Goal: Task Accomplishment & Management: Use online tool/utility

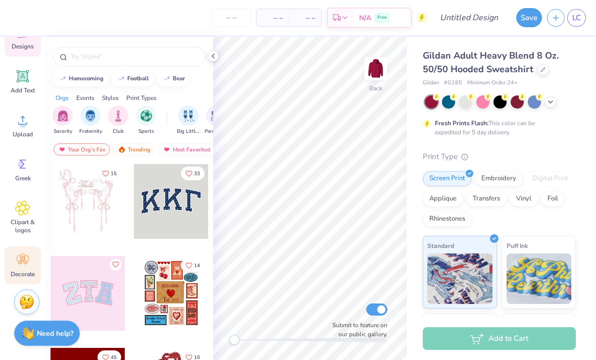
scroll to position [82, 0]
click at [27, 264] on icon at bounding box center [22, 259] width 15 height 15
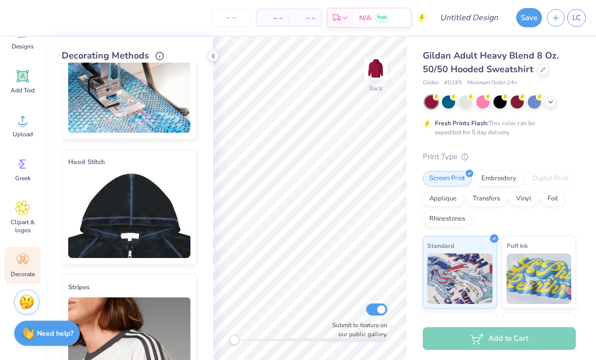
scroll to position [50, 0]
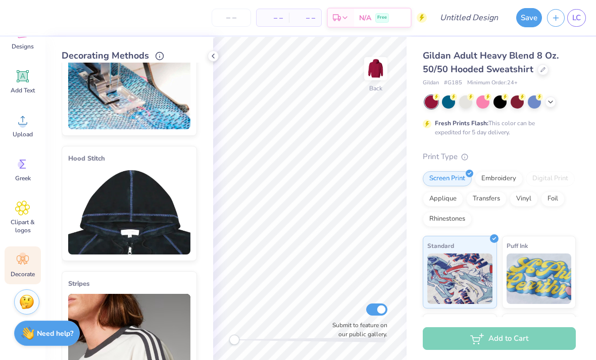
click at [121, 239] on img at bounding box center [129, 212] width 122 height 86
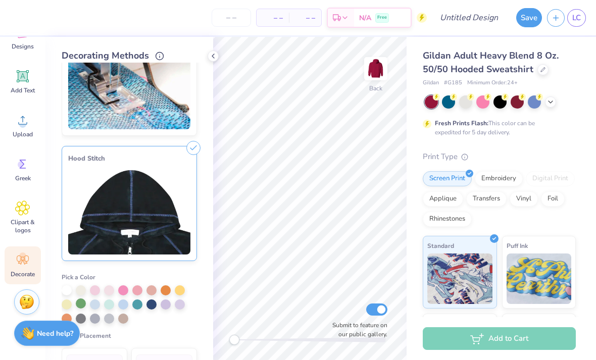
click at [79, 306] on div at bounding box center [81, 303] width 10 height 10
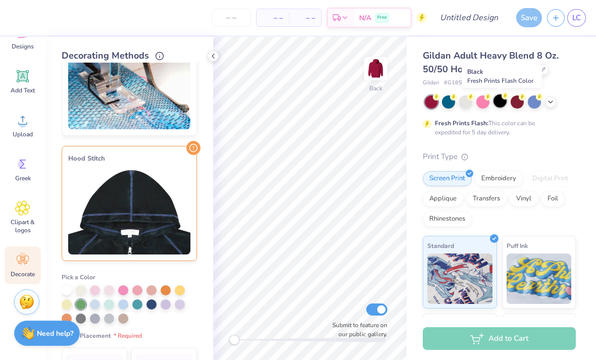
click at [503, 105] on div at bounding box center [499, 100] width 13 height 13
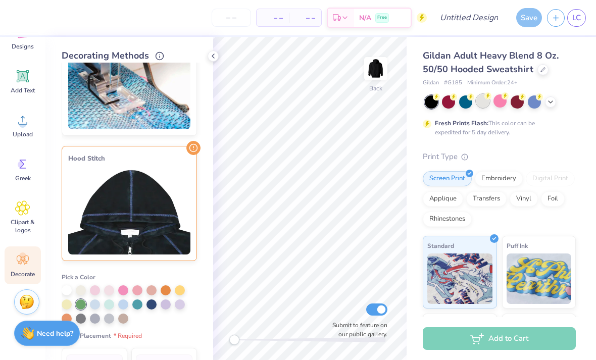
click at [481, 105] on div at bounding box center [482, 100] width 13 height 13
click at [80, 302] on div at bounding box center [81, 304] width 10 height 10
click at [153, 242] on img at bounding box center [129, 212] width 122 height 86
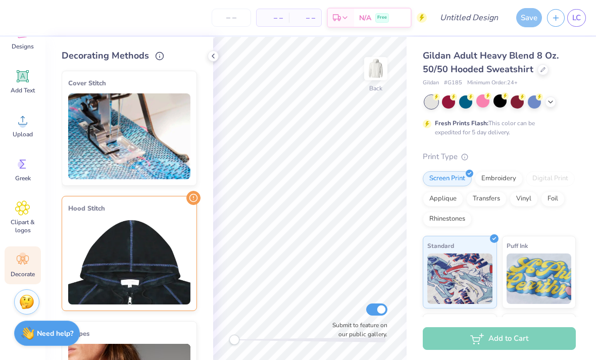
scroll to position [0, 0]
click at [382, 67] on img at bounding box center [375, 68] width 40 height 40
drag, startPoint x: 141, startPoint y: 220, endPoint x: 175, endPoint y: 221, distance: 33.3
click at [170, 129] on img at bounding box center [129, 136] width 122 height 86
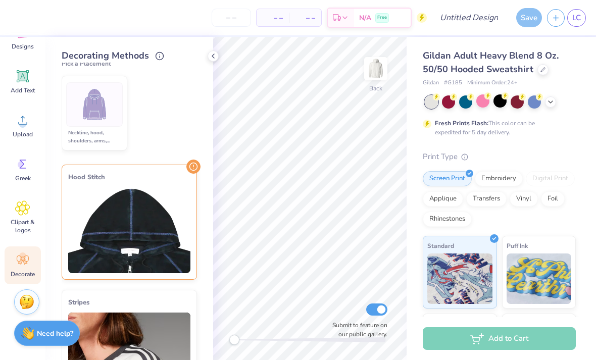
scroll to position [219, 0]
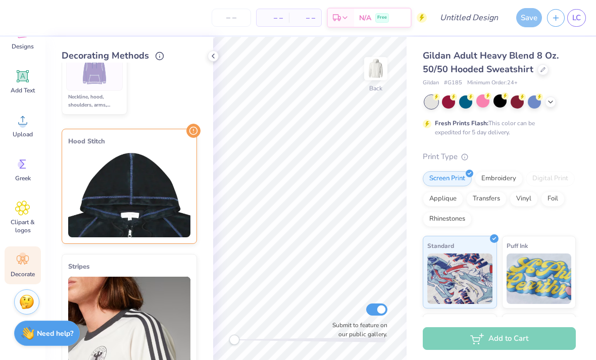
click at [128, 193] on img at bounding box center [129, 194] width 122 height 86
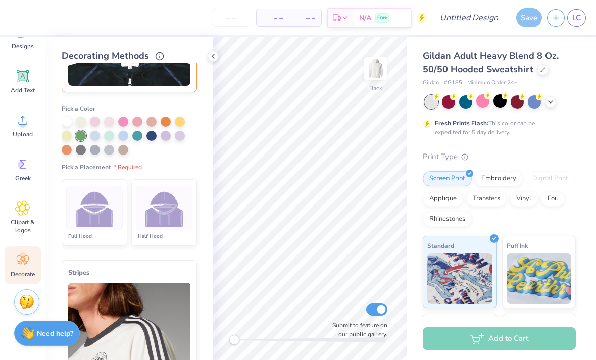
click at [150, 209] on img at bounding box center [164, 208] width 38 height 38
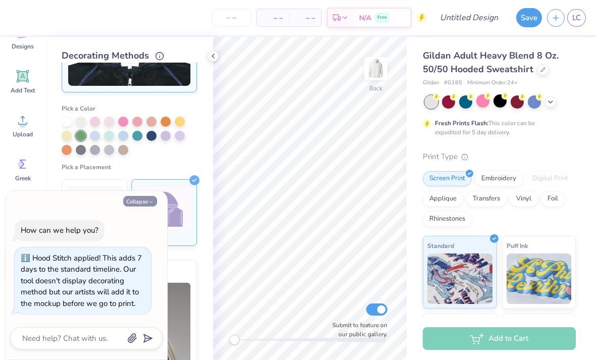
click at [142, 202] on button "Collapse" at bounding box center [140, 201] width 34 height 11
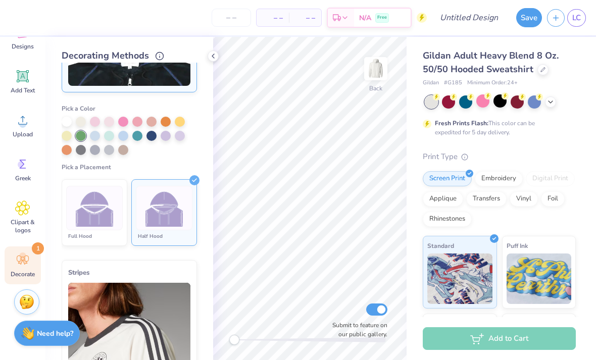
type textarea "x"
click at [94, 138] on div at bounding box center [95, 135] width 10 height 10
click at [80, 135] on div at bounding box center [81, 135] width 10 height 10
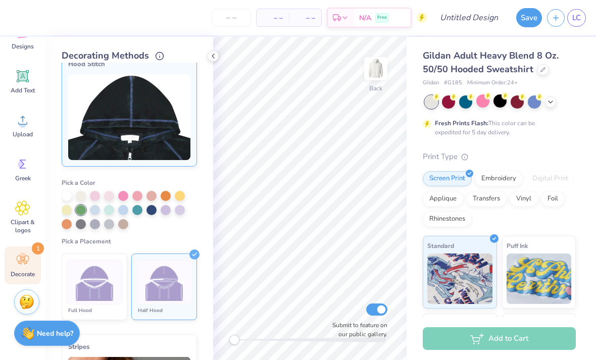
scroll to position [220, 0]
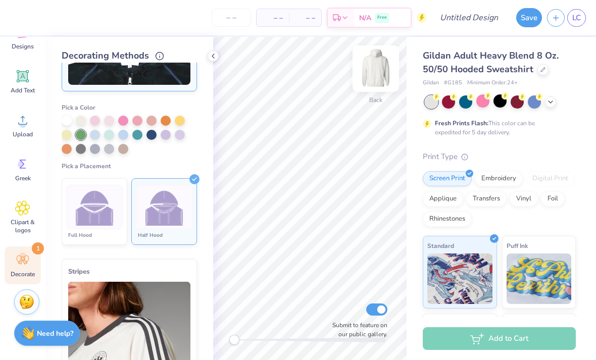
click at [380, 61] on img at bounding box center [375, 68] width 40 height 40
click at [380, 75] on img at bounding box center [375, 68] width 40 height 40
click at [172, 213] on img at bounding box center [164, 207] width 38 height 38
click at [152, 138] on div at bounding box center [151, 134] width 10 height 10
click at [82, 136] on div at bounding box center [81, 134] width 10 height 10
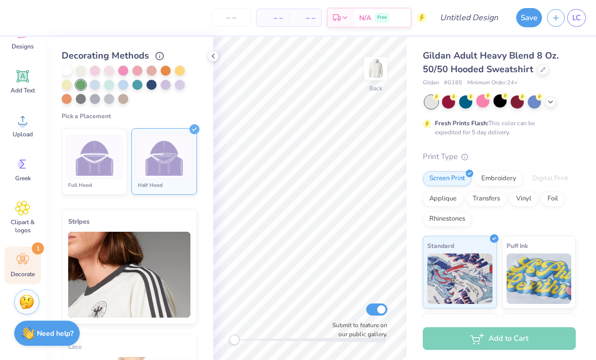
scroll to position [249, 0]
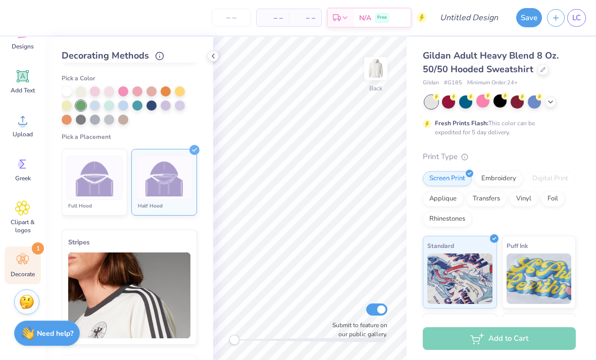
click at [156, 60] on div "Decorating Methods" at bounding box center [129, 56] width 135 height 14
click at [156, 55] on icon at bounding box center [159, 54] width 9 height 9
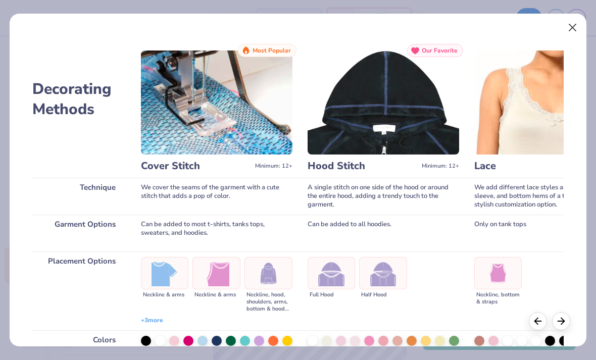
scroll to position [0, 0]
click at [573, 26] on button "Close" at bounding box center [572, 27] width 19 height 19
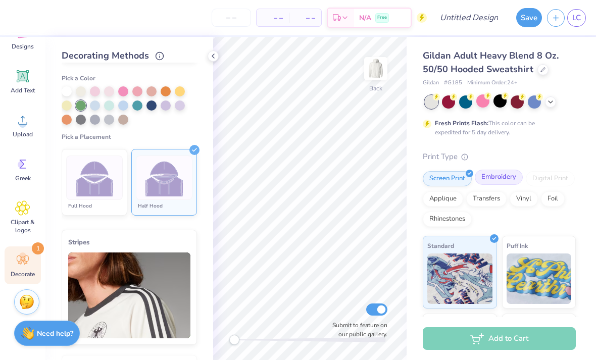
click at [501, 179] on div "Embroidery" at bounding box center [499, 177] width 48 height 15
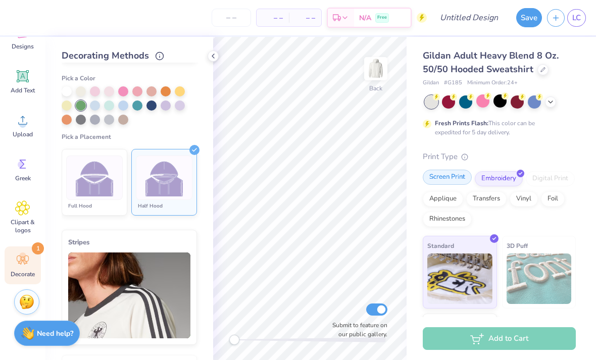
click at [450, 182] on div "Screen Print" at bounding box center [447, 177] width 49 height 15
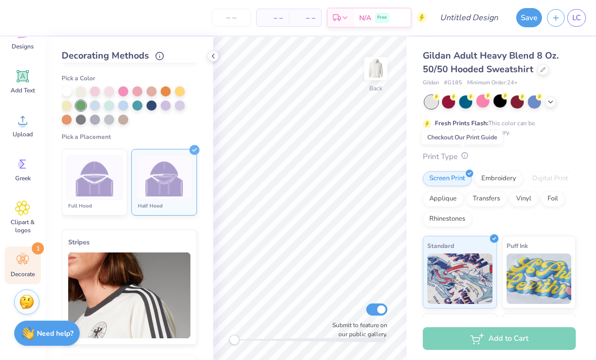
click at [465, 157] on icon at bounding box center [464, 155] width 7 height 7
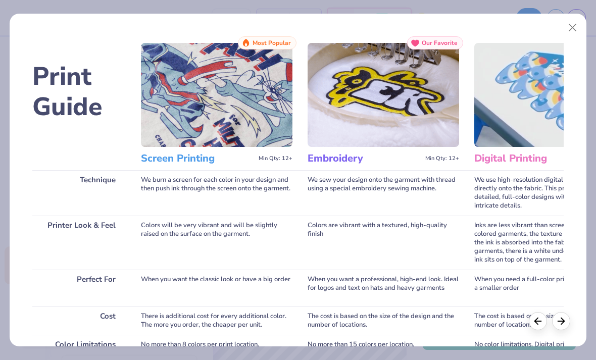
click at [400, 94] on img at bounding box center [382, 95] width 151 height 104
click at [338, 161] on h3 "Embroidery" at bounding box center [364, 158] width 114 height 13
click at [565, 30] on button "Close" at bounding box center [572, 27] width 19 height 19
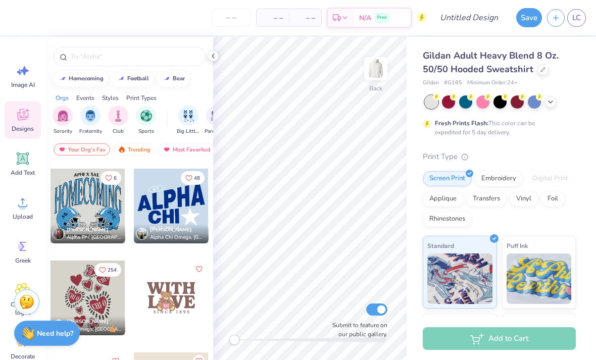
scroll to position [3028, 0]
click at [179, 218] on div at bounding box center [171, 205] width 75 height 75
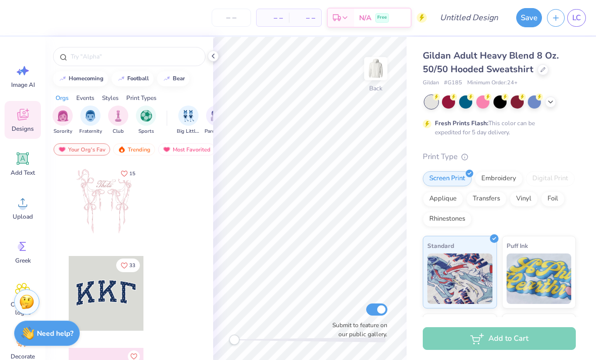
click at [31, 121] on div "Designs" at bounding box center [23, 120] width 36 height 38
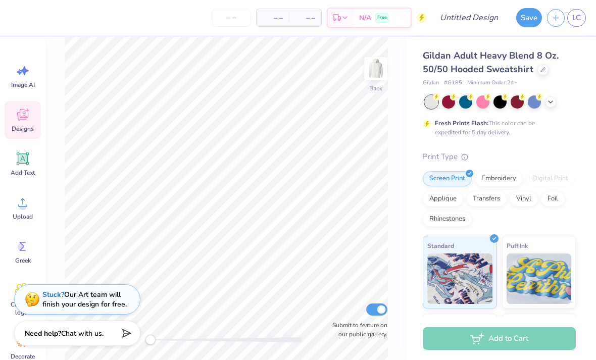
click at [25, 131] on span "Designs" at bounding box center [23, 129] width 22 height 8
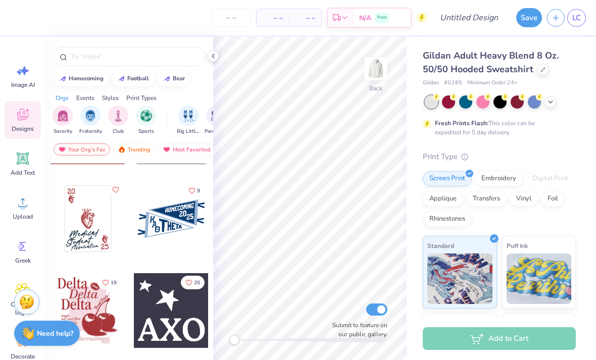
scroll to position [6048, 0]
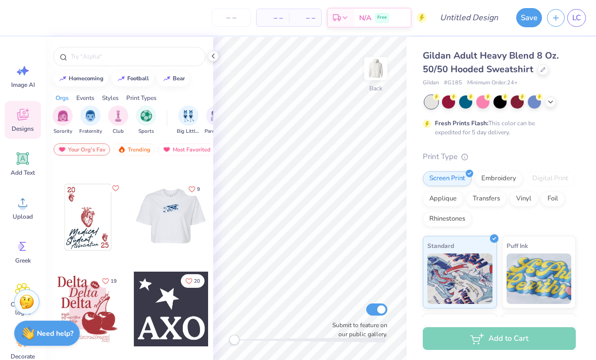
click at [183, 228] on div at bounding box center [170, 217] width 75 height 75
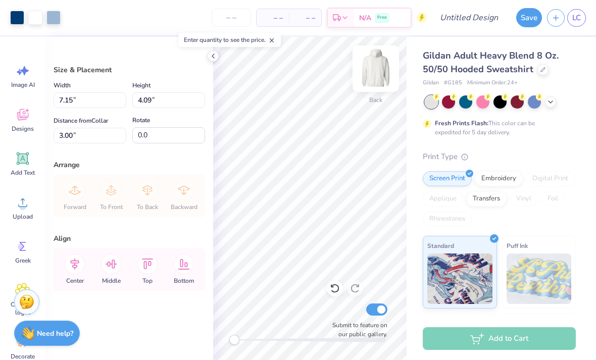
type input "9.28"
type input "5.32"
click at [15, 16] on div at bounding box center [17, 17] width 14 height 14
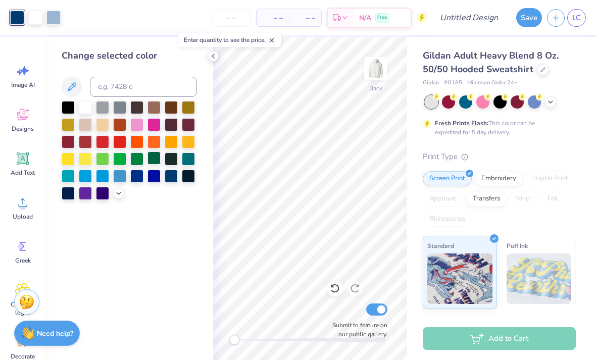
click at [152, 162] on div at bounding box center [153, 157] width 13 height 13
click at [51, 22] on div at bounding box center [53, 17] width 14 height 14
click at [68, 110] on div at bounding box center [68, 106] width 13 height 13
click at [133, 162] on div at bounding box center [136, 157] width 13 height 13
click at [69, 113] on div at bounding box center [68, 106] width 13 height 13
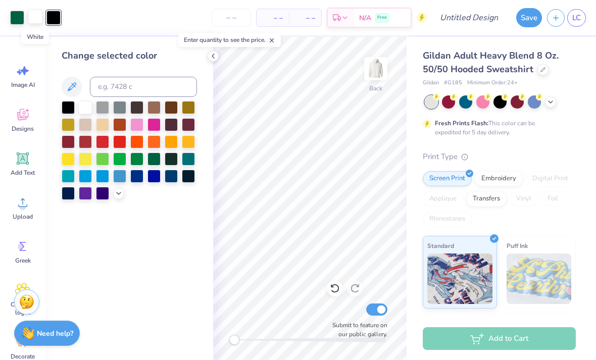
click at [37, 23] on div at bounding box center [35, 17] width 14 height 14
click at [120, 110] on div at bounding box center [119, 106] width 13 height 13
click at [48, 21] on div at bounding box center [53, 17] width 14 height 14
click at [88, 110] on div at bounding box center [85, 106] width 13 height 13
click at [70, 111] on div at bounding box center [68, 106] width 13 height 13
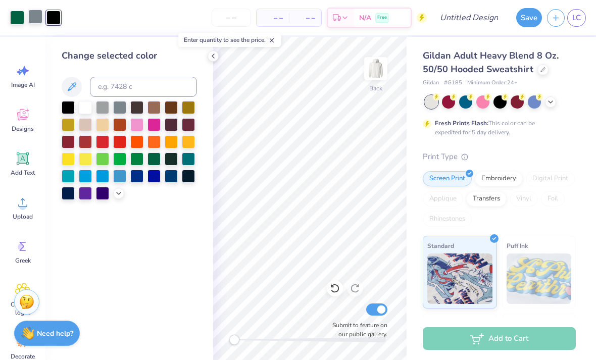
click at [33, 17] on div at bounding box center [35, 17] width 14 height 14
click at [83, 110] on div at bounding box center [85, 106] width 13 height 13
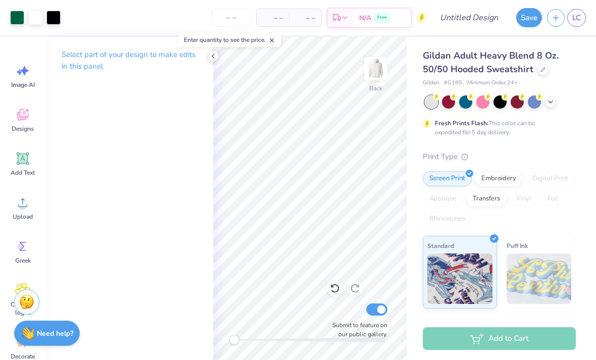
click at [571, 152] on div "Print Type" at bounding box center [499, 157] width 153 height 12
click at [548, 106] on div at bounding box center [550, 100] width 11 height 11
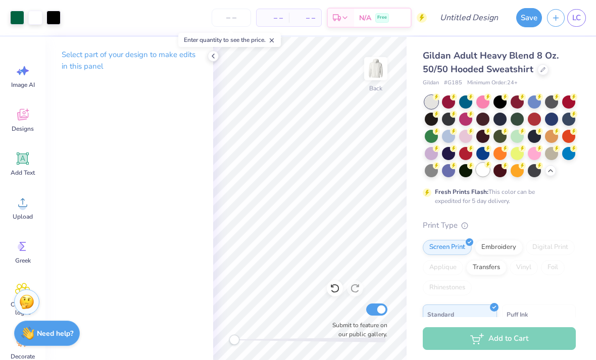
click at [481, 168] on div at bounding box center [482, 169] width 13 height 13
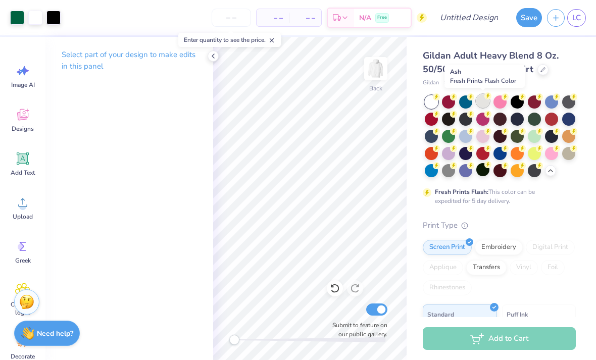
click at [484, 104] on div at bounding box center [482, 100] width 13 height 13
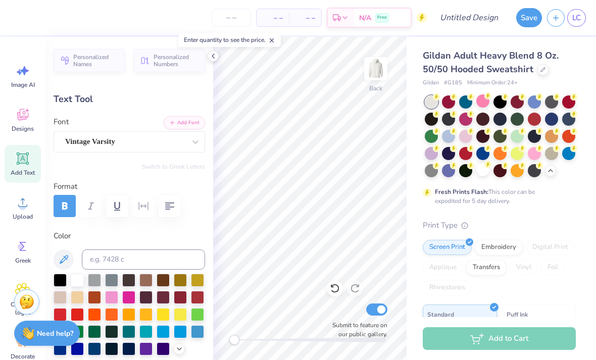
click at [539, 220] on div "Print Type" at bounding box center [499, 226] width 153 height 12
click at [107, 55] on span "Personalized Names" at bounding box center [95, 59] width 45 height 14
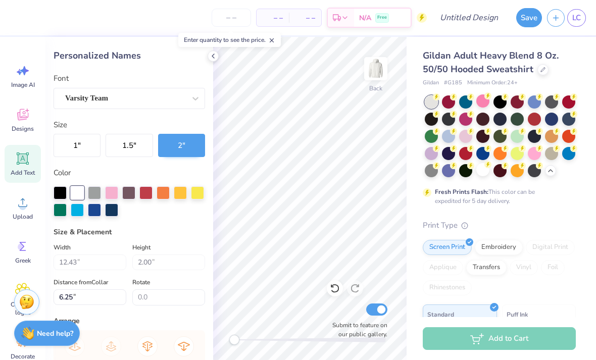
click at [553, 214] on div "Gildan Adult Heavy Blend 8 Oz. 50/50 Hooded Sweatshirt Gildan # G185 Minimum Or…" at bounding box center [499, 291] width 153 height 484
click at [575, 189] on div "Gildan Adult Heavy Blend 8 Oz. 50/50 Hooded Sweatshirt Gildan # G185 Minimum Or…" at bounding box center [500, 285] width 189 height 496
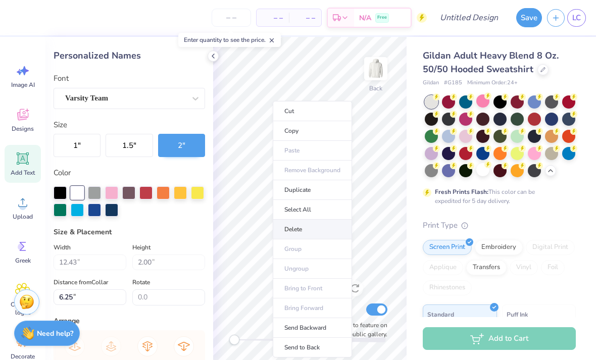
click at [307, 226] on li "Delete" at bounding box center [312, 230] width 79 height 20
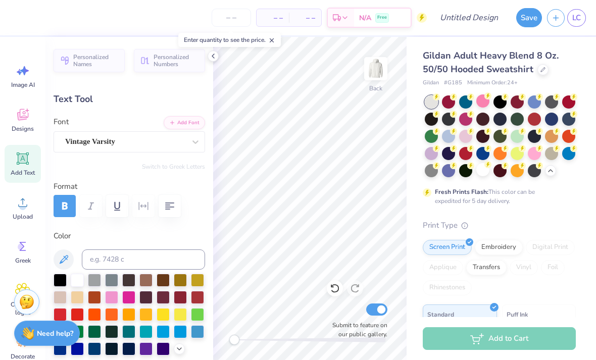
scroll to position [1, 1]
type textarea "h"
type textarea "F a l c o n s"
click at [576, 208] on div "Gildan Adult Heavy Blend 8 Oz. 50/50 Hooded Sweatshirt Gildan # G185 Minimum Or…" at bounding box center [500, 285] width 189 height 496
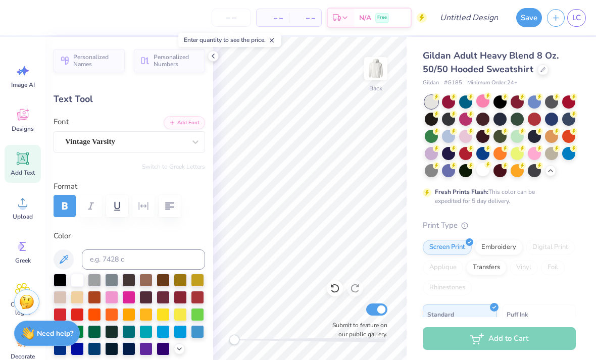
click at [576, 213] on div "Gildan Adult Heavy Blend 8 Oz. 50/50 Hooded Sweatshirt Gildan # G185 Minimum Or…" at bounding box center [500, 285] width 189 height 496
type input "0.0"
type input "0.92"
type input "0.88"
type input "4.94"
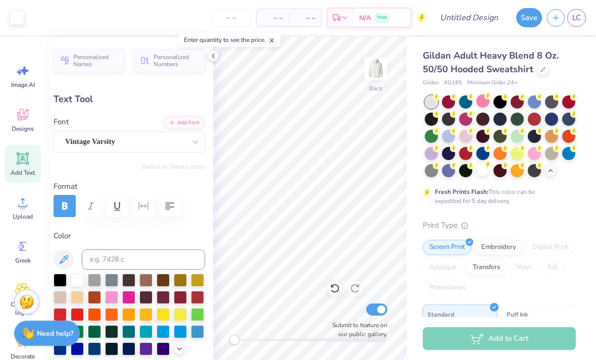
type input "-7.2"
type textarea "2"
type textarea "26"
type input "0.98"
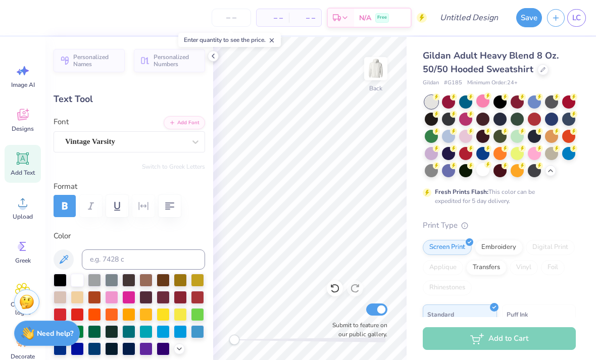
type input "4.54"
type input "-5.6"
type textarea "20"
click at [583, 226] on div "Gildan Adult Heavy Blend 8 Oz. 50/50 Hooded Sweatshirt Gildan # G185 Minimum Or…" at bounding box center [500, 285] width 189 height 496
type input "1.17"
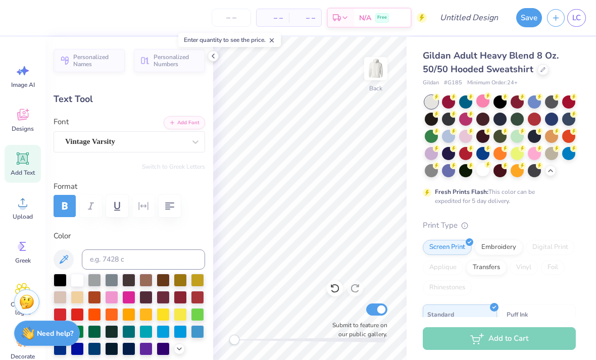
type input "1.85"
type input "5.66"
type input "0.0"
type input "0.75"
type input "0.83"
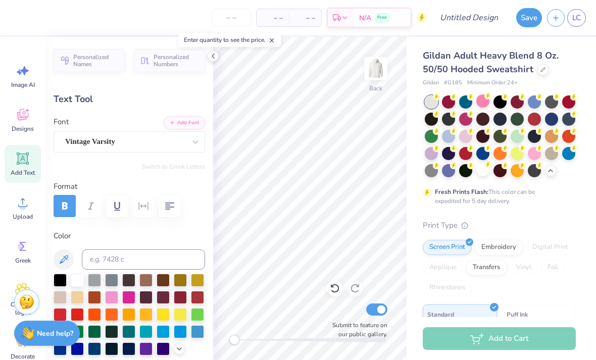
type input "5.35"
type textarea "S"
type textarea "s"
type textarea "v"
type input "0.73"
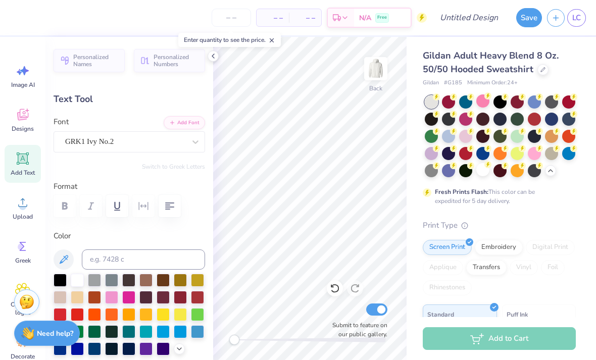
type input "6.73"
type input "0.56"
type input "0.63"
type input "0.36"
type input "0.41"
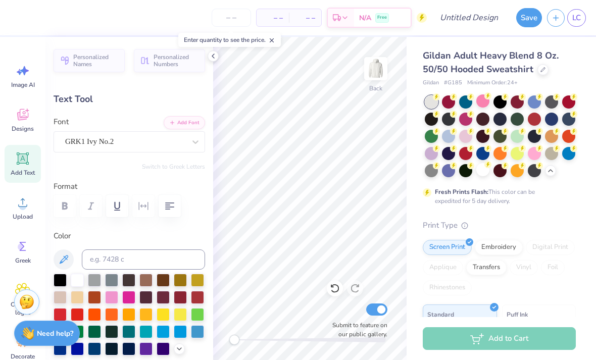
type input "6.95"
click at [335, 286] on icon at bounding box center [335, 288] width 10 height 10
type input "0.56"
type input "0.63"
type input "6.73"
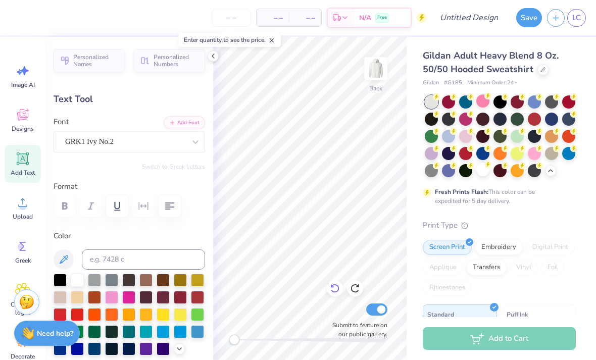
click at [335, 286] on icon at bounding box center [335, 288] width 10 height 10
type input "0.73"
type input "0.83"
type textarea "f"
type textarea "Heer"
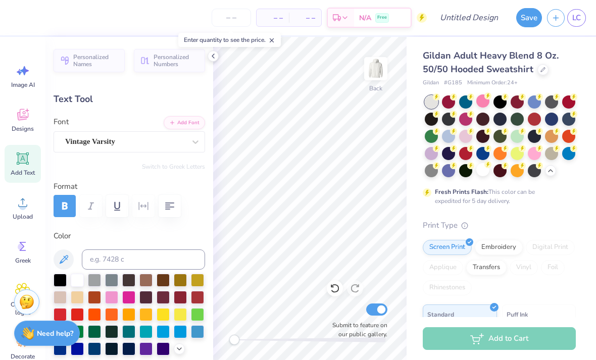
scroll to position [1, 1]
type input "1.17"
type input "1.85"
type input "5.66"
type textarea "c"
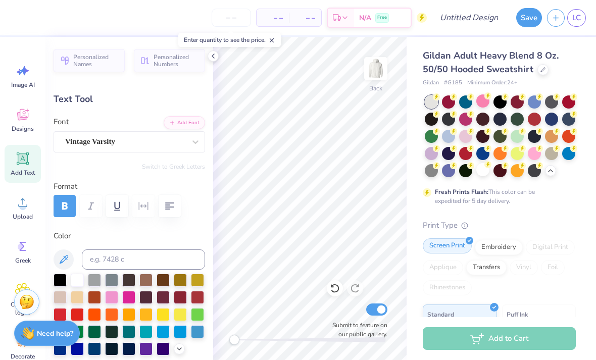
drag, startPoint x: 537, startPoint y: 221, endPoint x: 425, endPoint y: 249, distance: 115.5
click at [537, 221] on div "Print Type" at bounding box center [499, 226] width 153 height 12
click at [544, 207] on div "Gildan Adult Heavy Blend 8 Oz. 50/50 Hooded Sweatshirt Gildan # G185 Minimum Or…" at bounding box center [499, 291] width 153 height 484
type input "1.13"
type input "1.82"
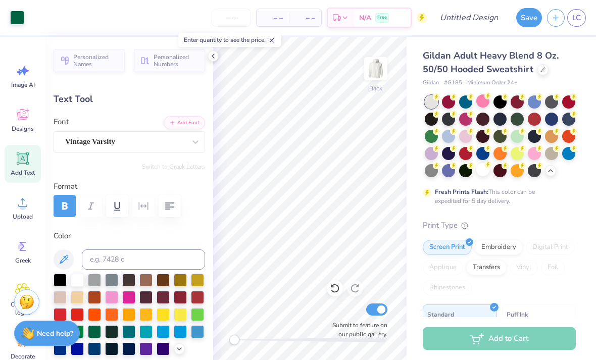
type input "5.67"
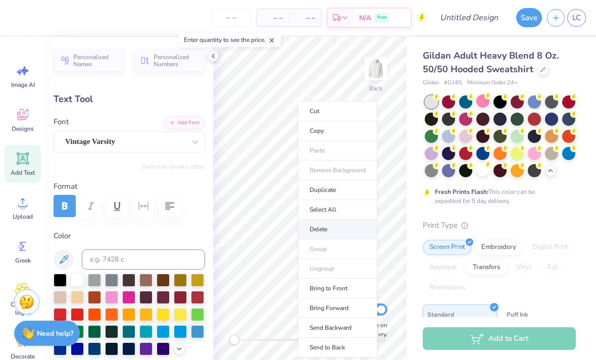
click at [324, 229] on li "Delete" at bounding box center [337, 230] width 79 height 20
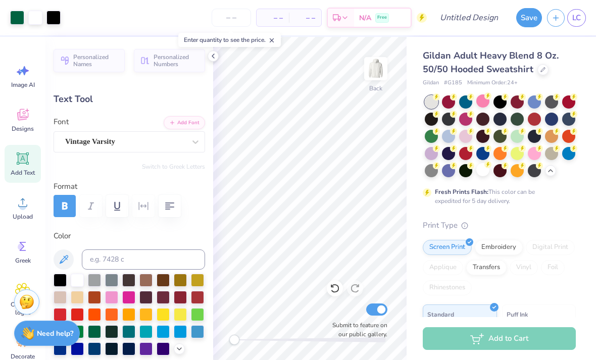
type input "2.03"
type input "1.40"
type input "5.96"
type textarea "CHeer"
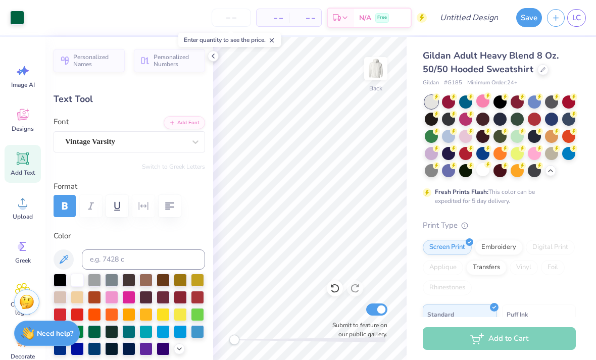
type input "2.11"
type input "1.43"
type input "5.97"
type input "3.16"
type input "2.14"
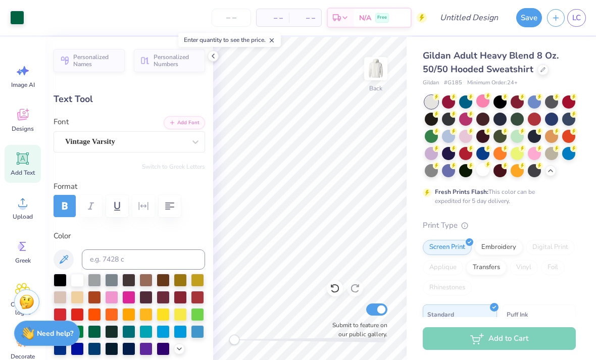
type input "5.11"
type input "3.20"
type input "2.16"
type input "3.17"
type input "2.14"
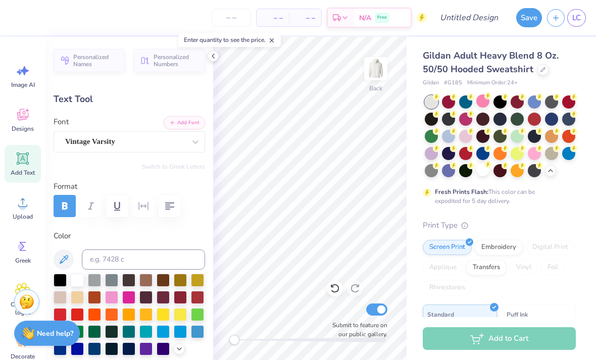
type input "2.92"
type input "1.97"
type input "5.82"
type input "3.25"
type input "2.20"
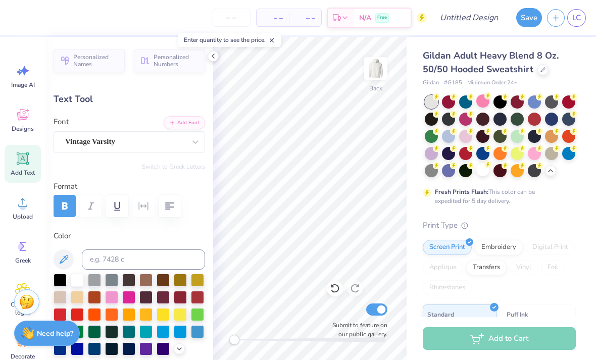
type input "5.59"
click at [569, 223] on div "Print Type" at bounding box center [499, 226] width 153 height 12
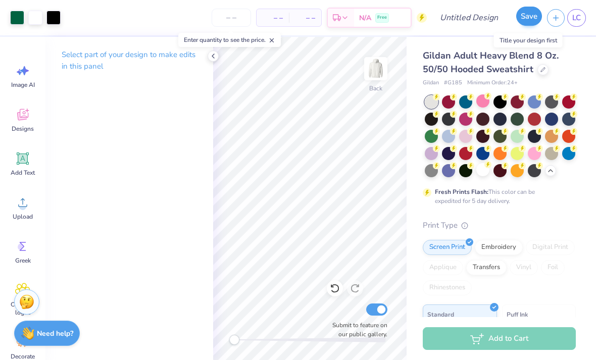
click at [520, 23] on button "Save" at bounding box center [529, 16] width 26 height 19
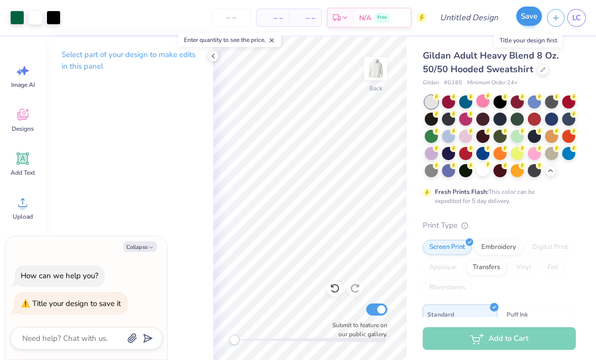
click at [530, 22] on button "Save" at bounding box center [529, 16] width 26 height 19
type textarea "x"
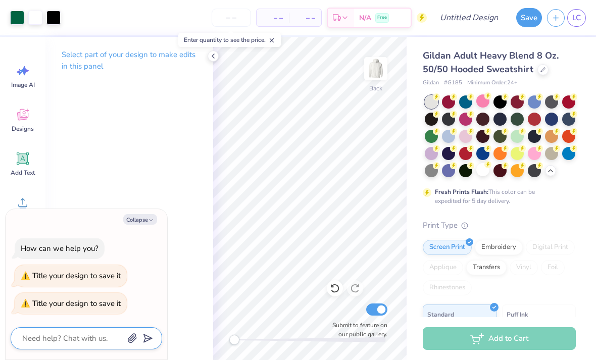
type textarea "C"
type textarea "x"
type textarea "Ch"
type textarea "x"
type textarea "Che"
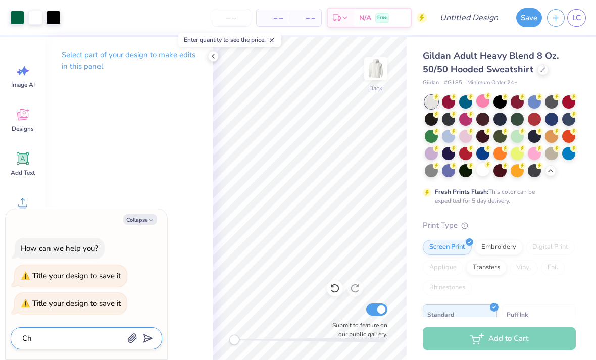
type textarea "x"
type textarea "Chee"
type textarea "x"
type textarea "Cheer"
type textarea "x"
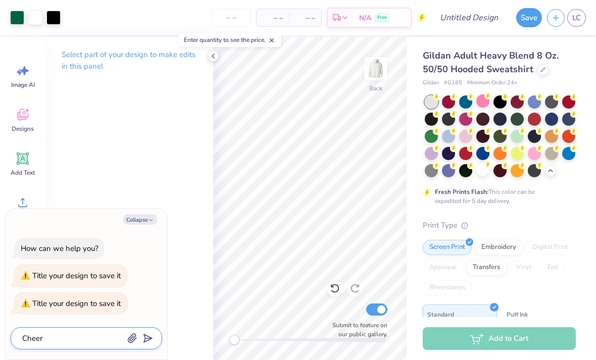
type textarea "Cheer"
type textarea "x"
type textarea "Cheer #"
type textarea "x"
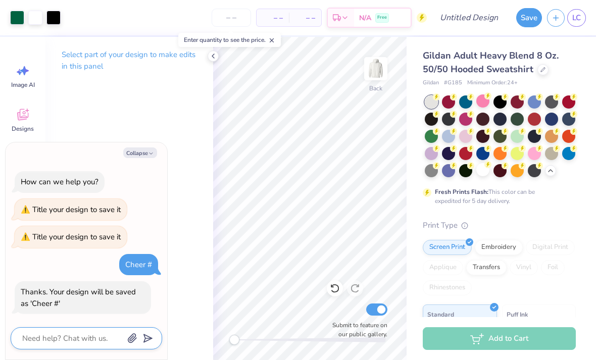
type input "Cheer #"
click at [581, 19] on link "LC" at bounding box center [576, 18] width 19 height 18
click at [526, 18] on button "Save" at bounding box center [529, 16] width 26 height 19
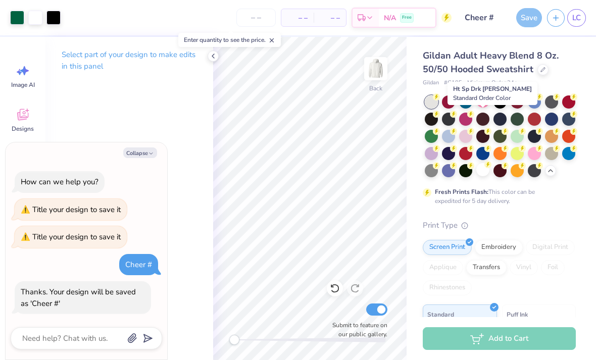
click at [533, 11] on div "Save" at bounding box center [529, 17] width 26 height 19
click at [533, 22] on div "Save" at bounding box center [529, 17] width 26 height 19
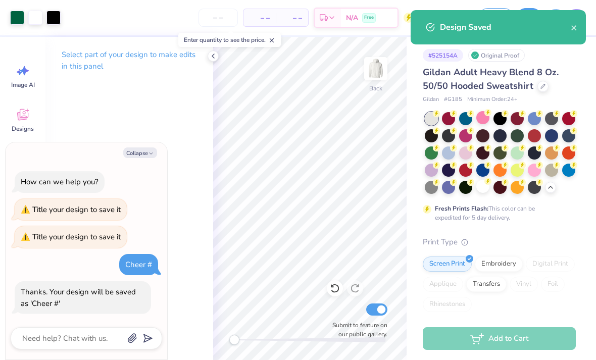
type textarea "x"
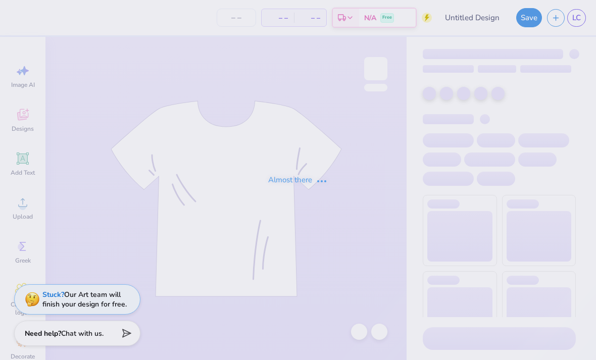
type input "Cheer 1"
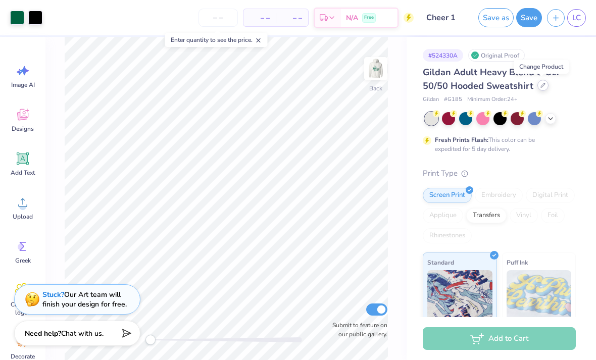
click at [541, 87] on icon at bounding box center [542, 85] width 5 height 5
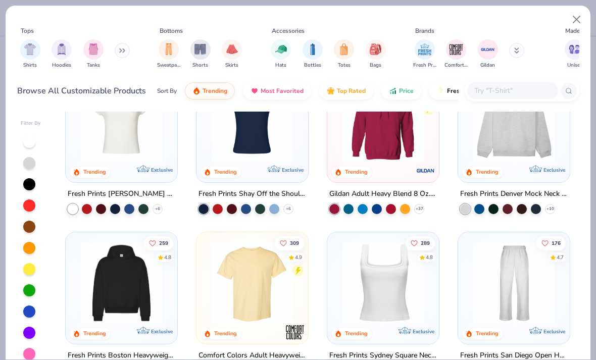
scroll to position [91, 0]
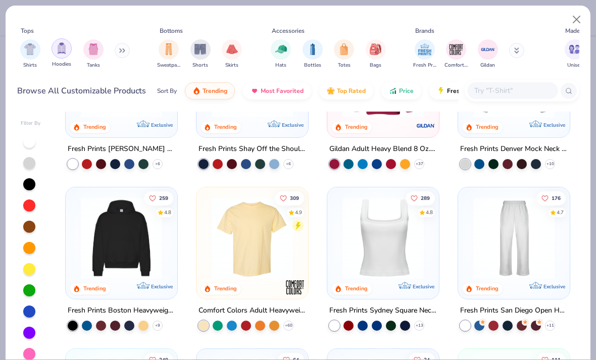
click at [61, 53] on img "filter for Hoodies" at bounding box center [61, 48] width 11 height 12
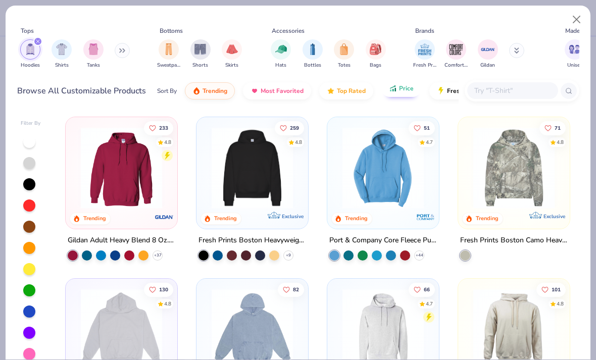
click at [396, 90] on button "Price" at bounding box center [401, 88] width 40 height 17
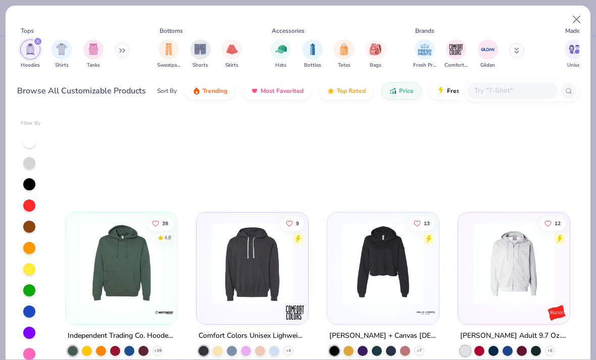
scroll to position [2076, 0]
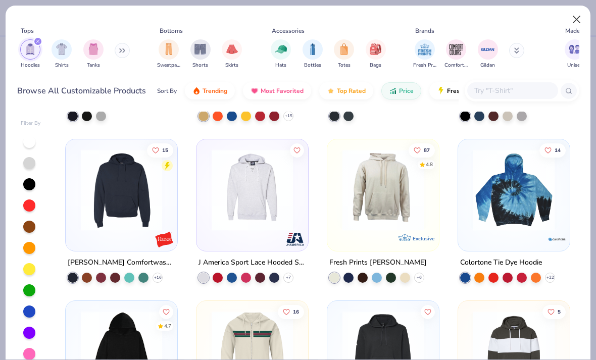
click at [575, 19] on button "Close" at bounding box center [576, 19] width 19 height 19
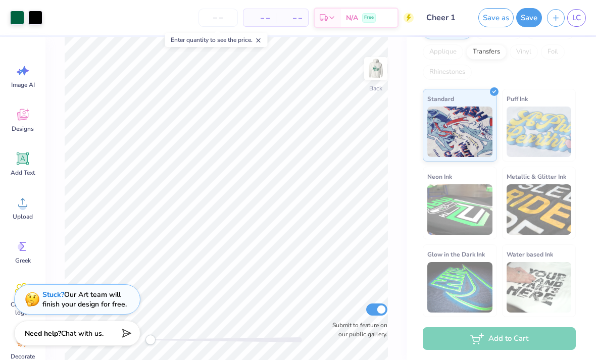
scroll to position [163, 0]
click at [371, 74] on img at bounding box center [375, 68] width 40 height 40
click at [376, 68] on img at bounding box center [375, 68] width 40 height 40
click at [377, 70] on img at bounding box center [375, 68] width 40 height 40
click at [385, 75] on img at bounding box center [375, 68] width 40 height 40
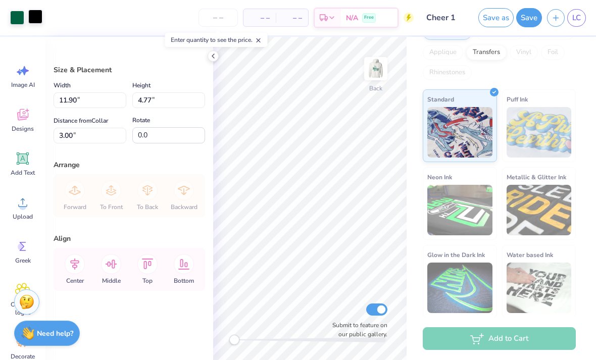
click at [41, 20] on div at bounding box center [35, 17] width 14 height 14
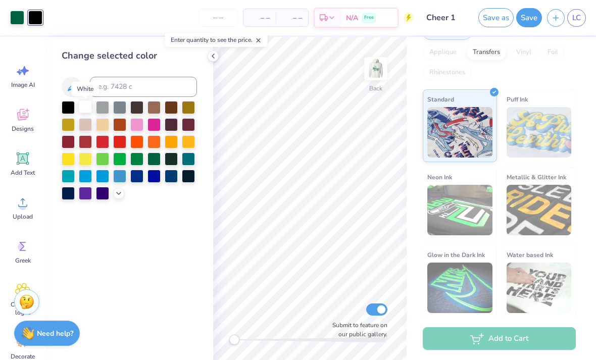
click at [83, 113] on div at bounding box center [85, 106] width 13 height 13
click at [195, 228] on div "Change selected color" at bounding box center [129, 198] width 168 height 323
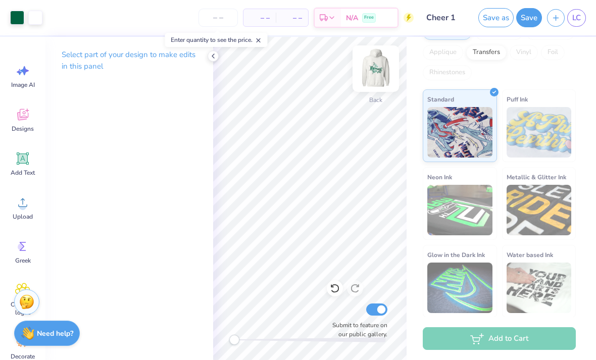
click at [377, 70] on img at bounding box center [375, 68] width 40 height 40
click at [376, 66] on img at bounding box center [375, 68] width 40 height 40
click at [74, 262] on div "Select part of your design to make edits in this panel" at bounding box center [129, 198] width 168 height 323
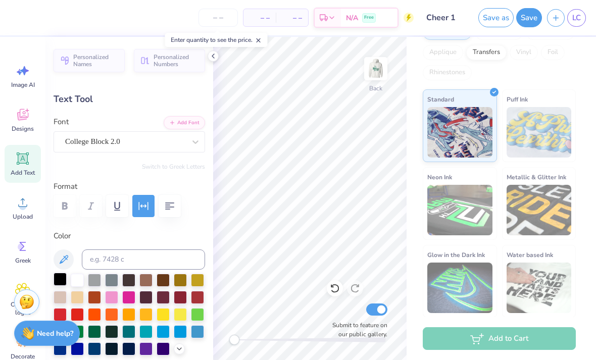
click at [62, 284] on div at bounding box center [60, 279] width 13 height 13
click at [100, 334] on div at bounding box center [94, 330] width 13 height 13
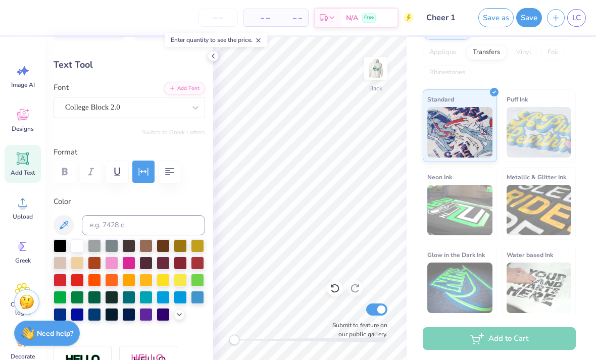
scroll to position [41, 0]
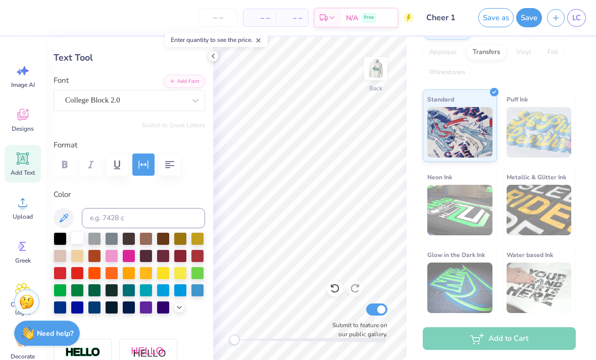
click at [79, 244] on div at bounding box center [77, 237] width 13 height 13
click at [60, 242] on div at bounding box center [60, 237] width 13 height 13
type input "11.90"
type input "3.70"
type input "3.00"
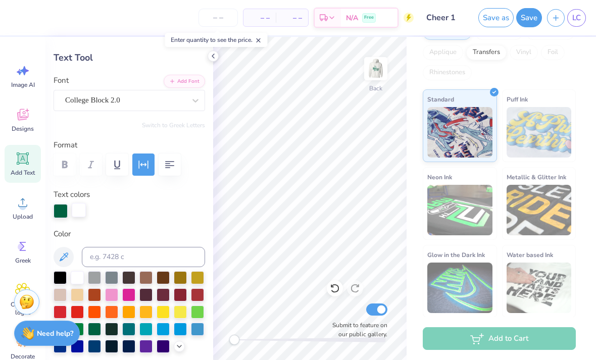
click at [80, 214] on div at bounding box center [79, 210] width 14 height 14
click at [57, 281] on div at bounding box center [60, 276] width 13 height 13
click at [384, 62] on img at bounding box center [375, 68] width 40 height 40
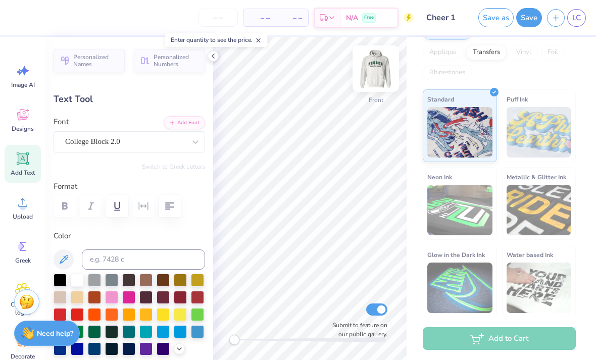
click at [380, 80] on img at bounding box center [375, 68] width 40 height 40
type input "4.53"
type input "3.16"
type input "7.49"
type input "11.90"
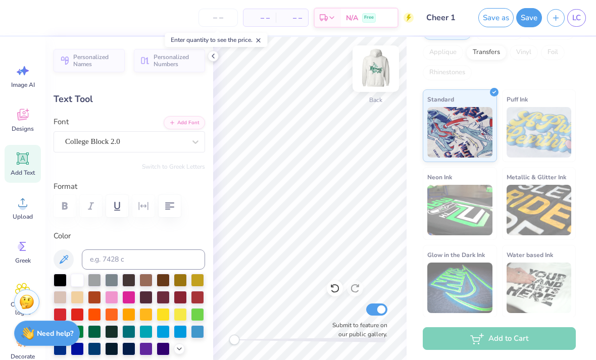
type input "3.70"
type input "3.00"
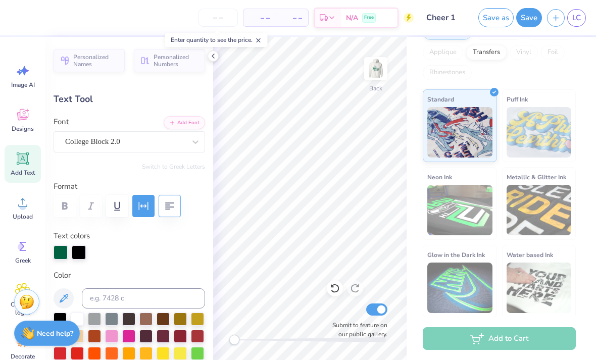
scroll to position [48, 0]
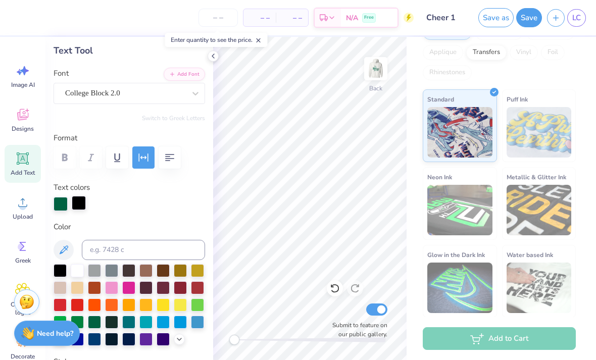
click at [82, 203] on div at bounding box center [79, 203] width 14 height 14
click at [60, 201] on div at bounding box center [61, 203] width 14 height 14
click at [77, 275] on div at bounding box center [77, 269] width 13 height 13
click at [78, 204] on div at bounding box center [79, 203] width 14 height 14
click at [94, 328] on div at bounding box center [94, 320] width 13 height 13
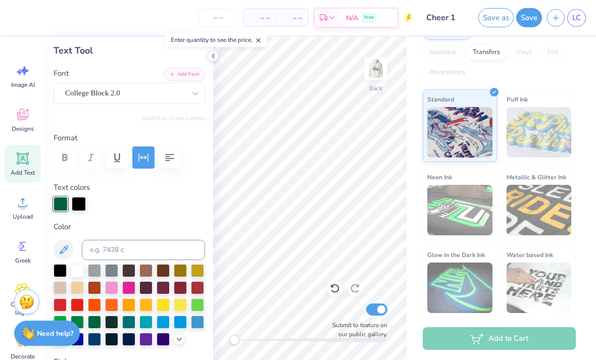
type input "9.58"
type input "1.03"
type input "6.73"
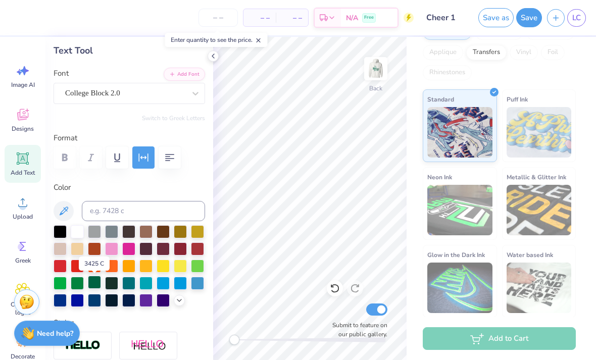
click at [94, 286] on div at bounding box center [94, 282] width 13 height 13
click at [93, 284] on div at bounding box center [94, 282] width 13 height 13
click at [377, 72] on img at bounding box center [375, 68] width 40 height 40
click at [377, 72] on img at bounding box center [375, 69] width 20 height 20
type input "11.90"
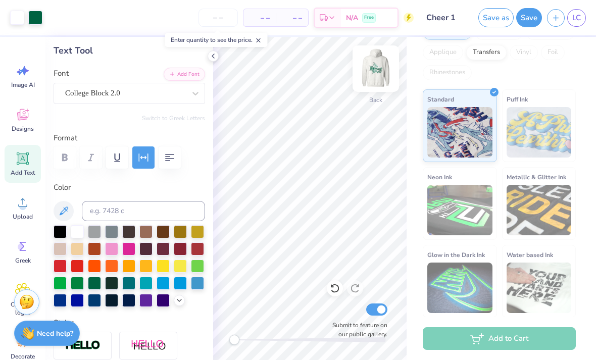
type input "3.70"
type input "3.00"
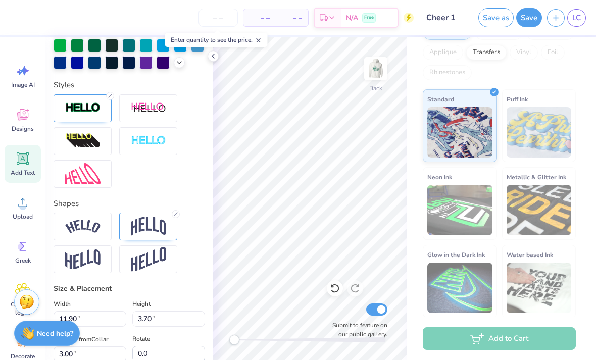
scroll to position [352, 0]
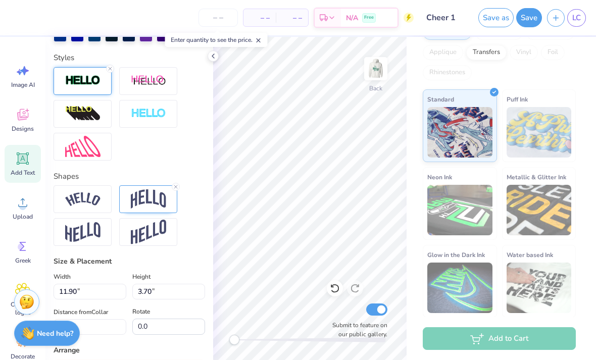
click at [101, 94] on div at bounding box center [83, 81] width 58 height 28
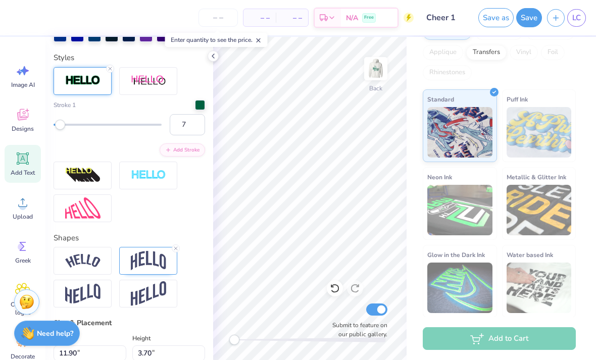
type input "8"
drag, startPoint x: 52, startPoint y: 126, endPoint x: 60, endPoint y: 127, distance: 7.6
click at [60, 127] on div "Accessibility label" at bounding box center [61, 125] width 10 height 10
type input "5"
click at [59, 127] on div "Accessibility label" at bounding box center [58, 125] width 10 height 10
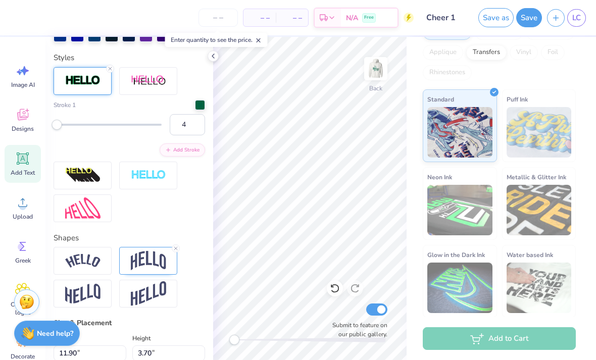
type input "3"
click at [56, 127] on div "Accessibility label" at bounding box center [55, 125] width 10 height 10
click at [378, 69] on img at bounding box center [375, 68] width 40 height 40
click at [379, 71] on img at bounding box center [375, 68] width 40 height 40
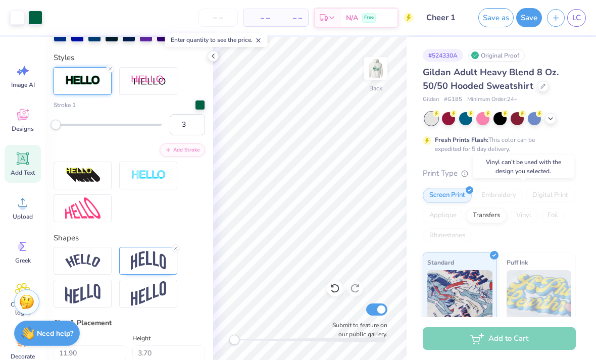
scroll to position [23, 0]
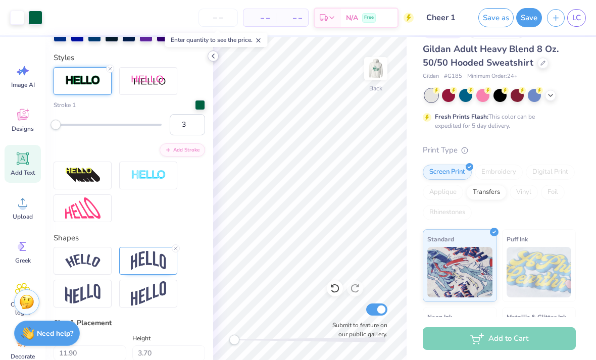
click at [215, 57] on icon at bounding box center [213, 56] width 8 height 8
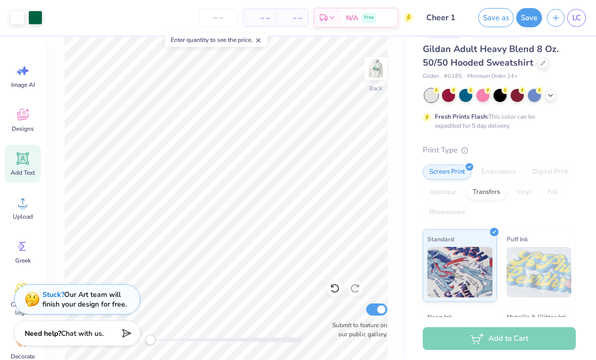
click at [234, 40] on div "Enter quantity to see the price." at bounding box center [216, 40] width 102 height 14
click at [279, 13] on div "– – Total" at bounding box center [292, 17] width 32 height 17
click at [267, 14] on span "– –" at bounding box center [259, 18] width 20 height 11
click at [232, 21] on input "number" at bounding box center [217, 18] width 39 height 18
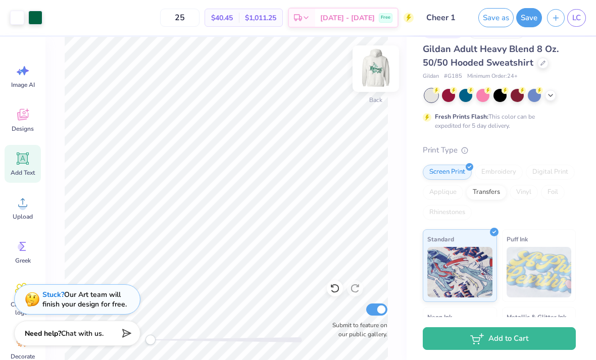
type input "25"
click at [373, 73] on img at bounding box center [375, 68] width 40 height 40
click at [382, 80] on img at bounding box center [375, 68] width 40 height 40
click at [373, 65] on img at bounding box center [375, 68] width 40 height 40
click at [370, 68] on img at bounding box center [375, 68] width 40 height 40
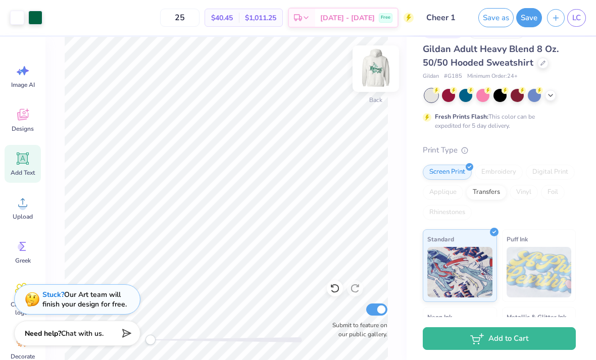
click at [373, 67] on img at bounding box center [375, 68] width 40 height 40
click at [527, 22] on button "Save" at bounding box center [529, 16] width 26 height 19
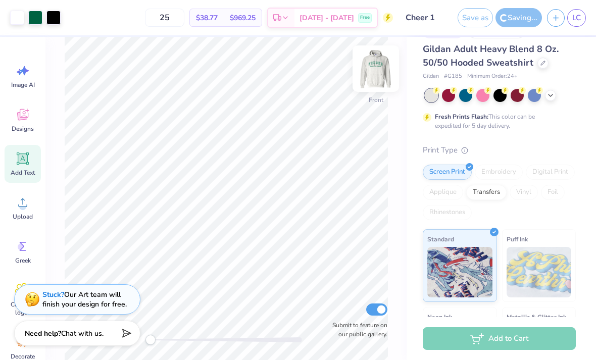
click at [375, 76] on img at bounding box center [375, 68] width 40 height 40
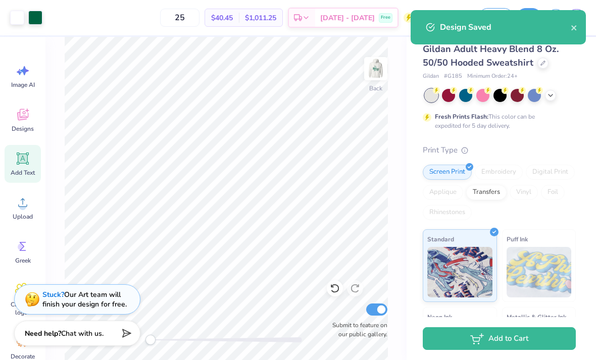
click at [575, 35] on div "Design Saved" at bounding box center [497, 27] width 175 height 34
click at [574, 28] on icon "close" at bounding box center [573, 27] width 5 height 5
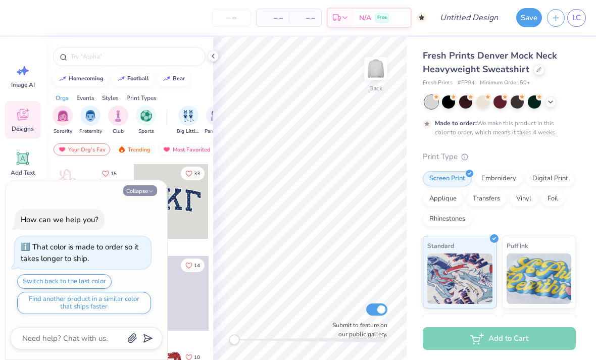
click at [151, 192] on polyline "button" at bounding box center [150, 191] width 3 height 2
type textarea "x"
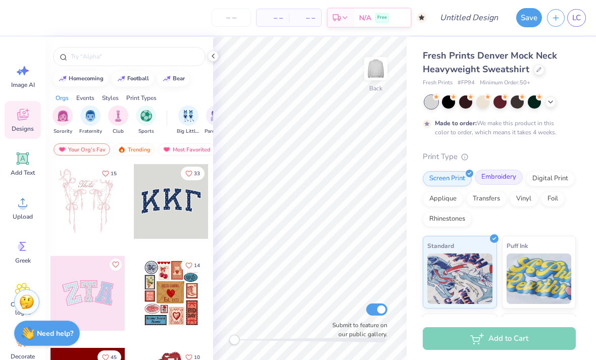
drag, startPoint x: 501, startPoint y: 175, endPoint x: 510, endPoint y: 175, distance: 8.6
click at [501, 175] on div "Embroidery" at bounding box center [499, 177] width 48 height 15
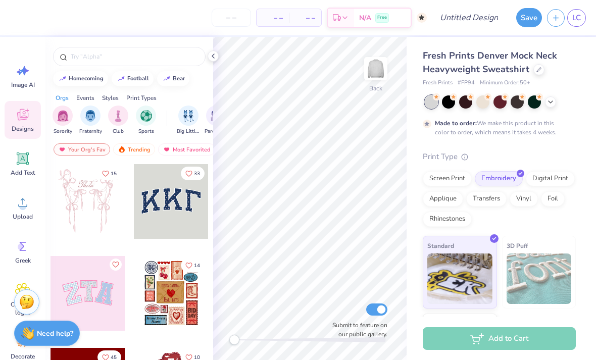
drag, startPoint x: 502, startPoint y: 177, endPoint x: 566, endPoint y: 154, distance: 67.8
click at [502, 177] on div "Embroidery" at bounding box center [499, 178] width 48 height 15
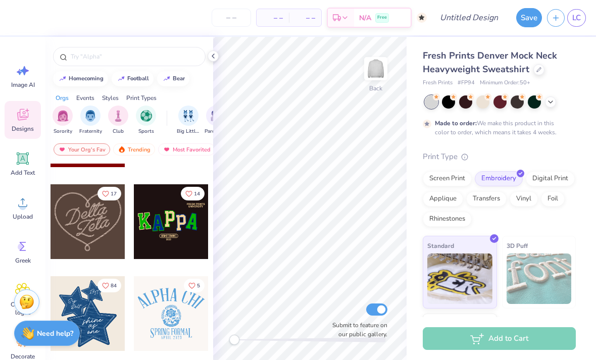
scroll to position [416, 0]
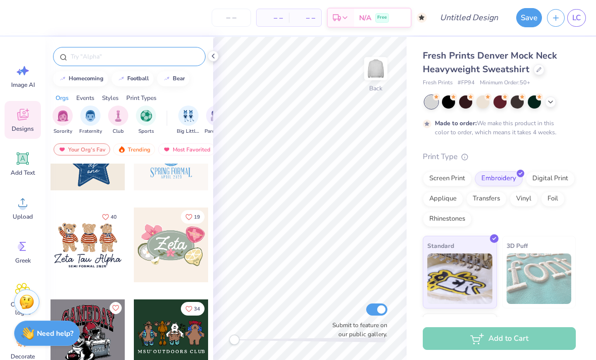
click at [107, 65] on div at bounding box center [129, 56] width 152 height 19
click at [97, 56] on input "text" at bounding box center [134, 56] width 129 height 10
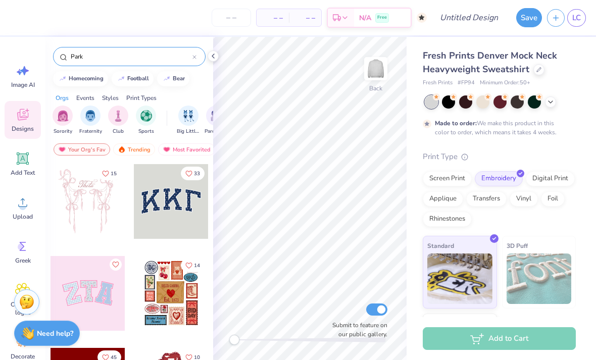
type input "[PERSON_NAME]"
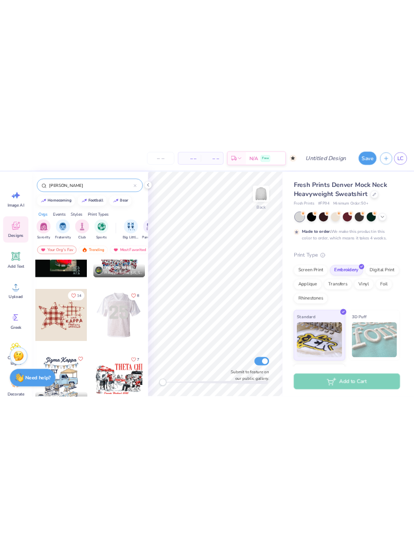
scroll to position [121, 0]
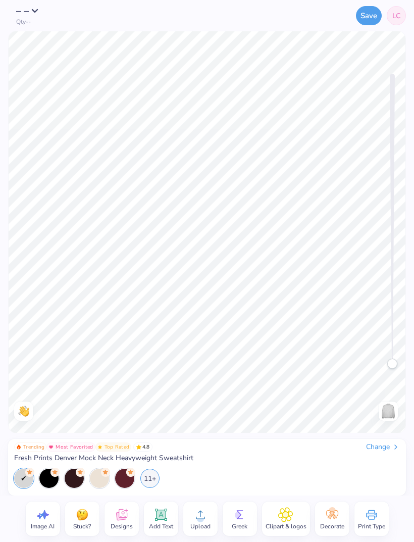
click at [126, 359] on icon at bounding box center [121, 514] width 15 height 15
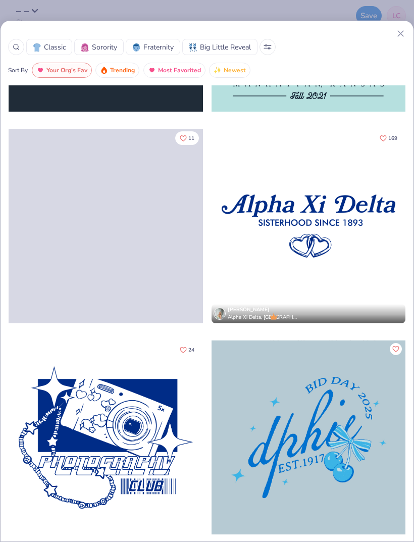
scroll to position [2096, 0]
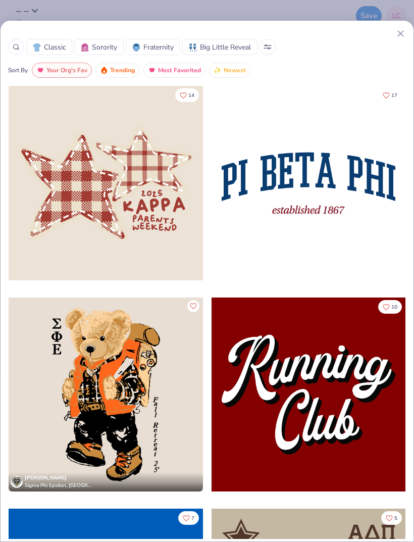
click at [407, 27] on div "Classic Sorority Fraternity Big Little Reveal Sort By Your Org's Fav Trending M…" at bounding box center [207, 280] width 414 height 521
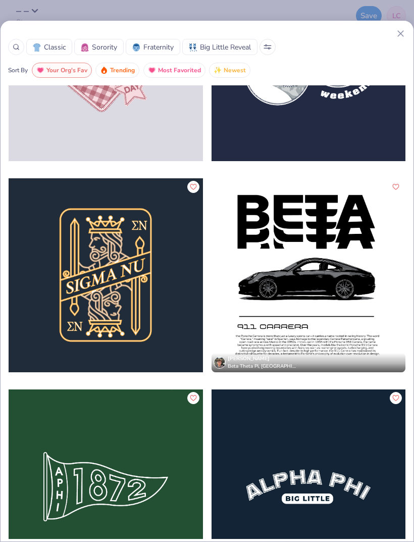
scroll to position [15252, 0]
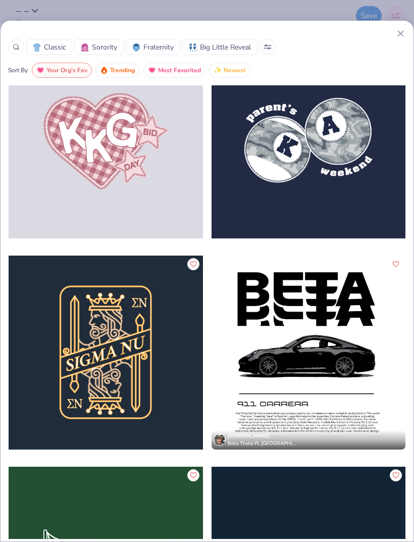
click at [44, 42] on span "Classic" at bounding box center [55, 47] width 22 height 11
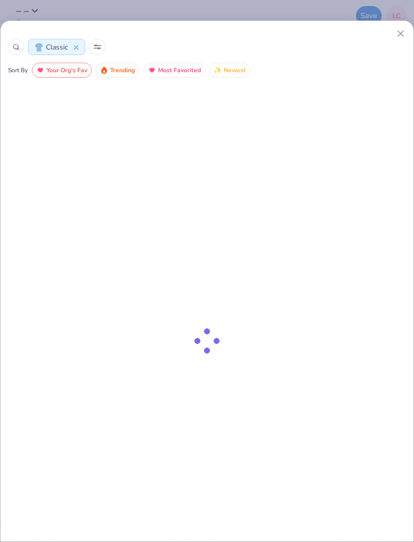
click at [55, 46] on span "Classic" at bounding box center [57, 47] width 22 height 11
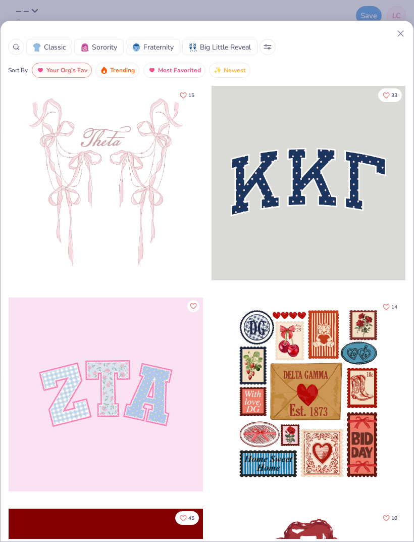
click at [63, 46] on span "Classic" at bounding box center [55, 47] width 22 height 11
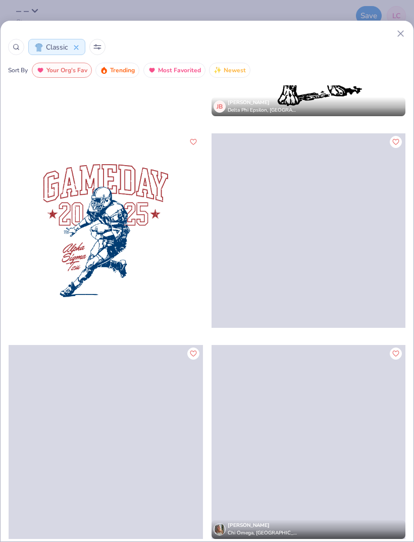
scroll to position [4179, 0]
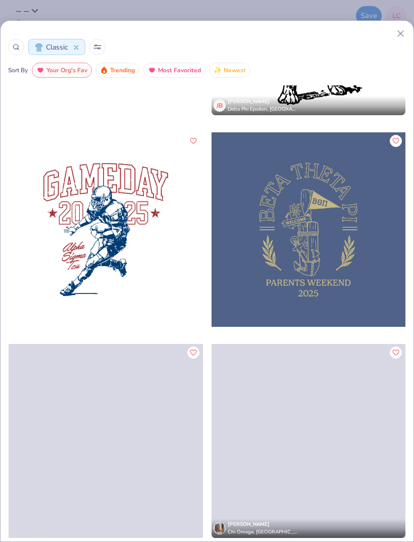
click at [72, 67] on span "Your Org's Fav" at bounding box center [66, 71] width 41 height 12
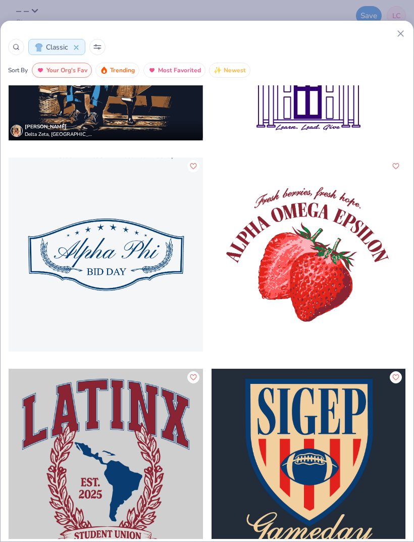
scroll to position [9018, 0]
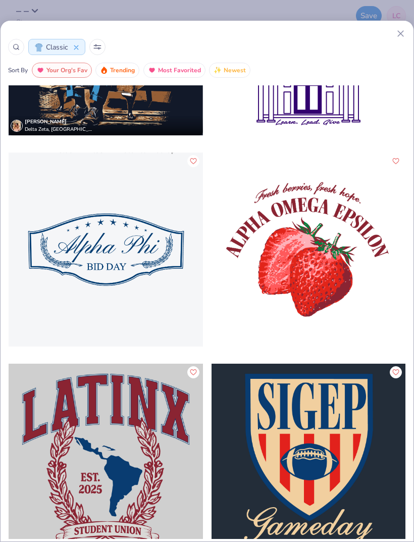
click at [180, 359] on div at bounding box center [106, 460] width 194 height 194
click at [176, 359] on div at bounding box center [106, 460] width 194 height 194
click at [170, 359] on div at bounding box center [106, 460] width 194 height 194
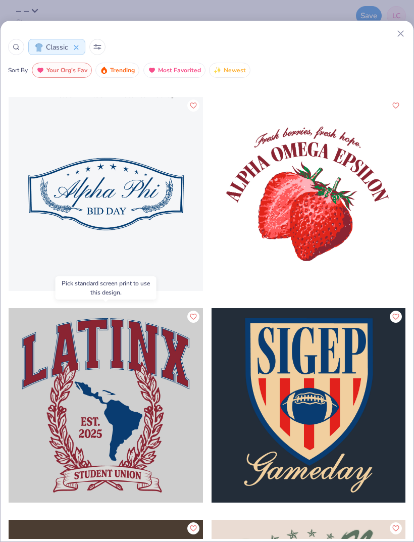
scroll to position [9092, 0]
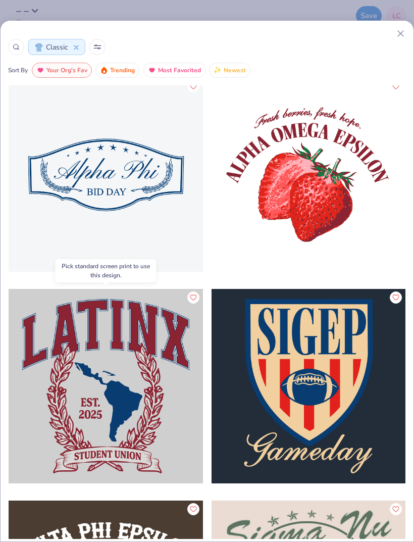
click at [145, 359] on div at bounding box center [106, 386] width 194 height 194
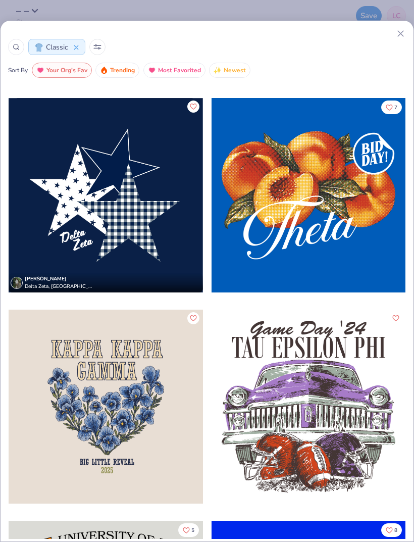
click at [99, 42] on button at bounding box center [97, 47] width 16 height 16
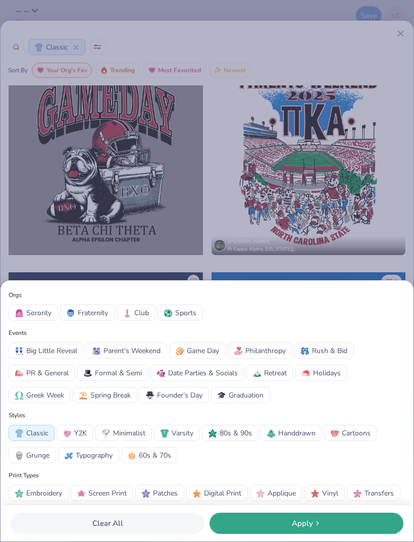
click at [96, 49] on div "Orgs Sorority Fraternity Club Sports Events Big Little Reveal Parent's Weekend …" at bounding box center [207, 271] width 414 height 542
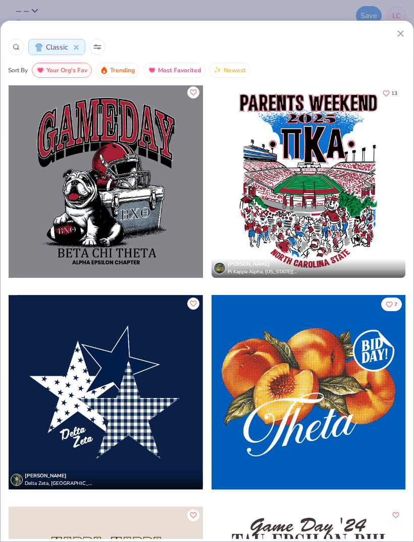
scroll to position [214, 0]
click at [104, 44] on button at bounding box center [97, 47] width 16 height 16
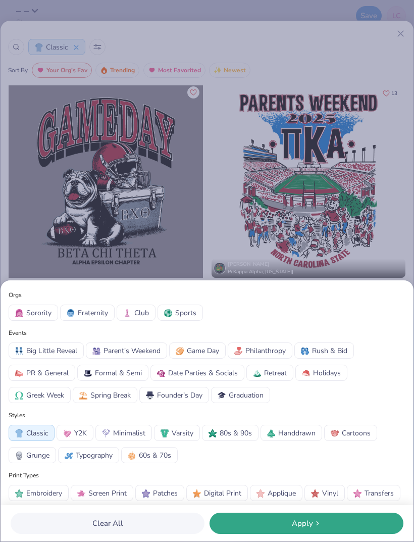
click at [193, 359] on span "Varsity" at bounding box center [183, 433] width 22 height 11
click at [44, 359] on span "Classic" at bounding box center [37, 433] width 22 height 11
click at [51, 359] on span "Embroidery" at bounding box center [44, 493] width 36 height 11
click at [339, 359] on div "Apply" at bounding box center [307, 523] width 188 height 12
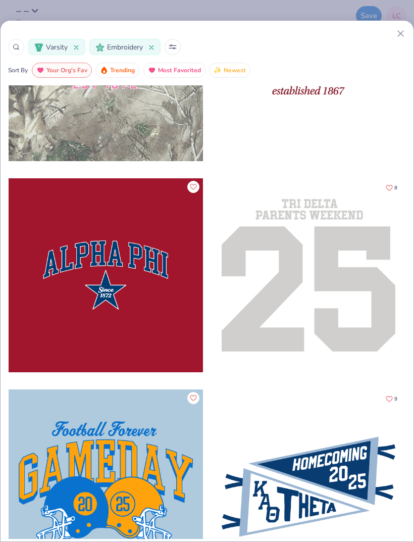
scroll to position [113, 0]
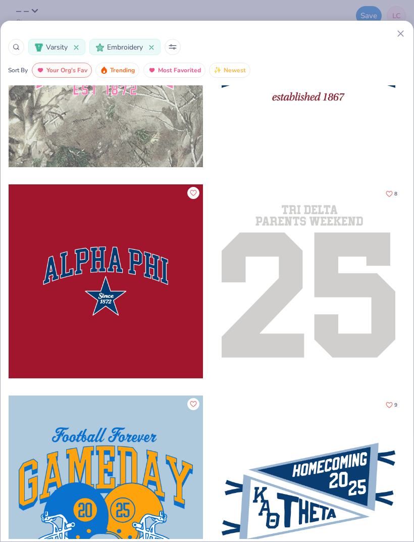
click at [156, 295] on div at bounding box center [106, 281] width 194 height 194
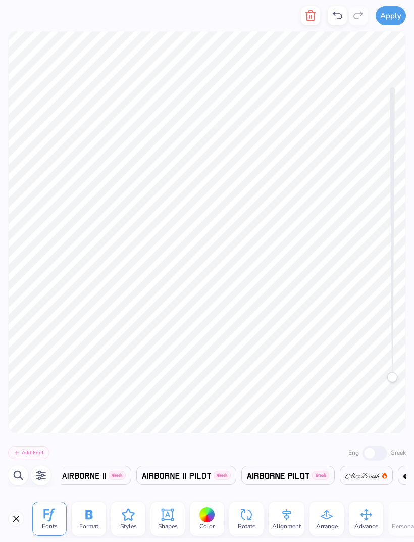
scroll to position [0, 877]
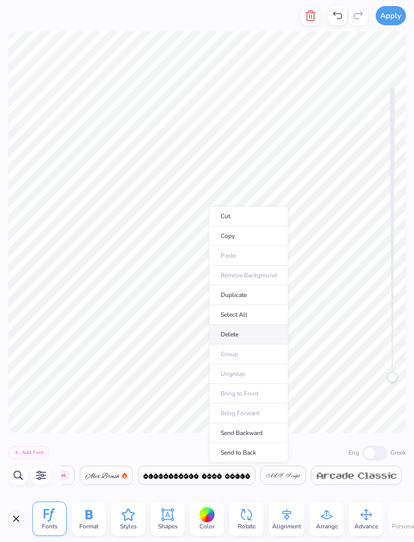
click at [239, 337] on li "Delete" at bounding box center [248, 335] width 79 height 20
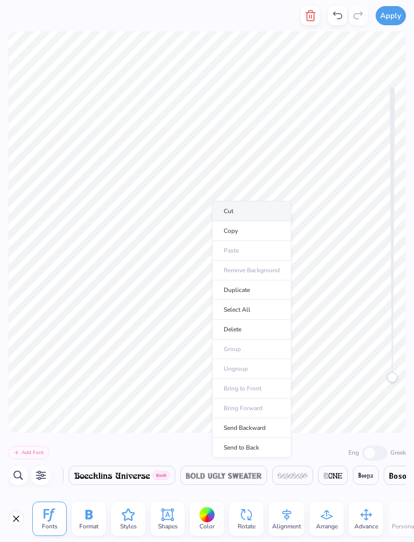
scroll to position [0, 2823]
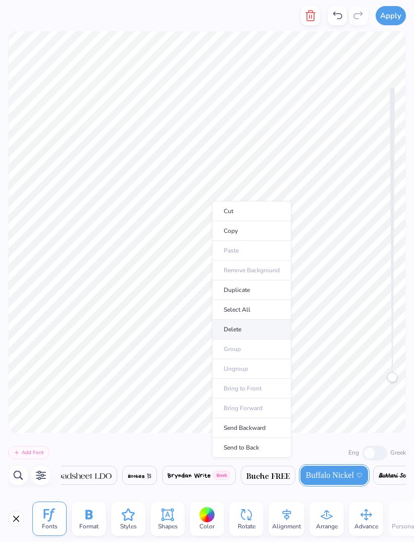
click at [241, 331] on li "Delete" at bounding box center [251, 330] width 79 height 20
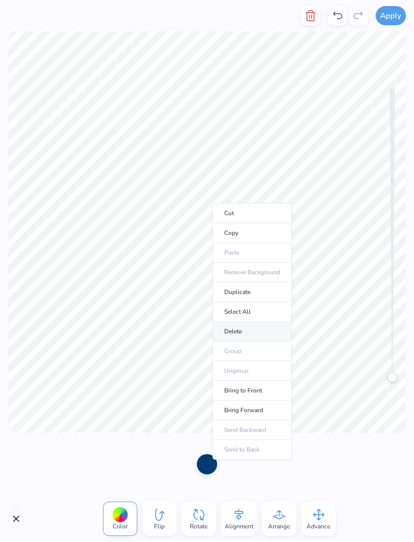
click at [242, 334] on li "Delete" at bounding box center [252, 332] width 79 height 20
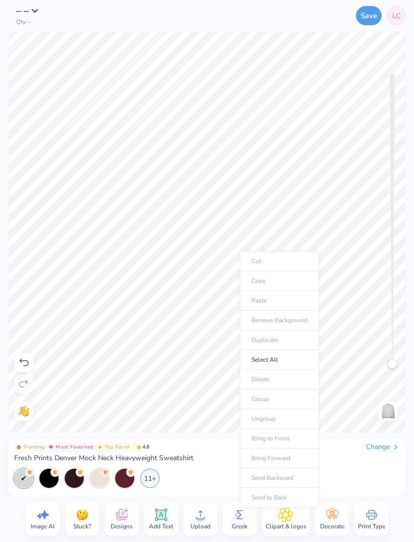
click at [240, 251] on div "Cut Copy Paste Remove Background Duplicate Select All Delete Group Ungroup Brin…" at bounding box center [279, 379] width 79 height 256
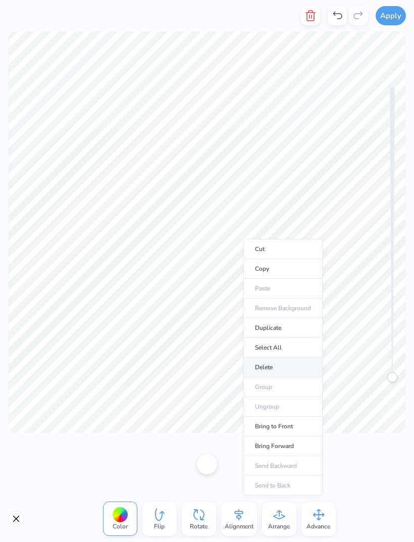
click at [275, 359] on li "Delete" at bounding box center [282, 367] width 79 height 20
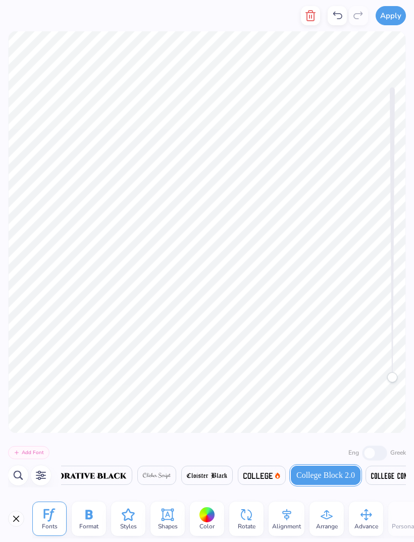
scroll to position [0, 4363]
click at [14, 359] on div "Fonts Format Styles Shapes Color Rotate Alignment Arrange Advance Personalized …" at bounding box center [207, 518] width 414 height 46
type textarea "A"
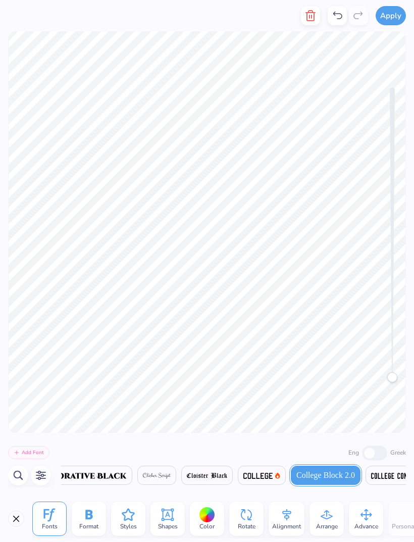
type textarea "ferrer"
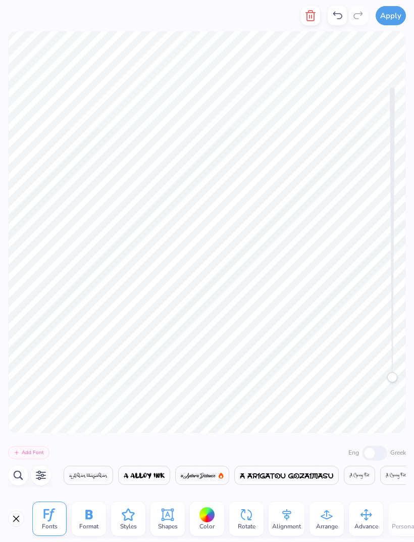
scroll to position [0, 4363]
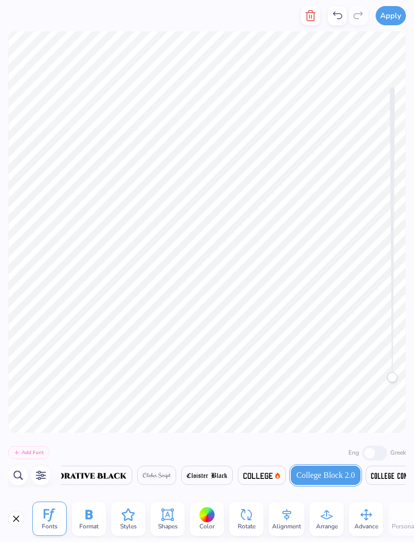
click at [212, 359] on div at bounding box center [207, 515] width 16 height 16
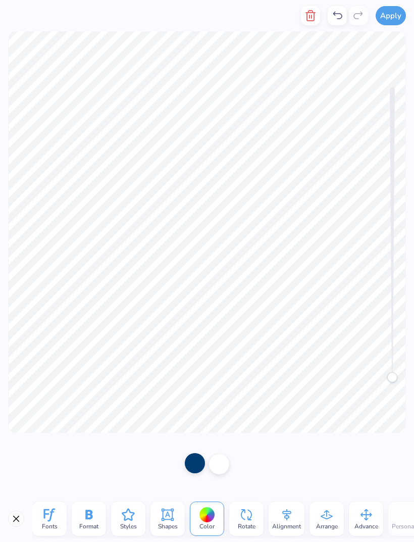
click at [191, 359] on div at bounding box center [195, 463] width 20 height 20
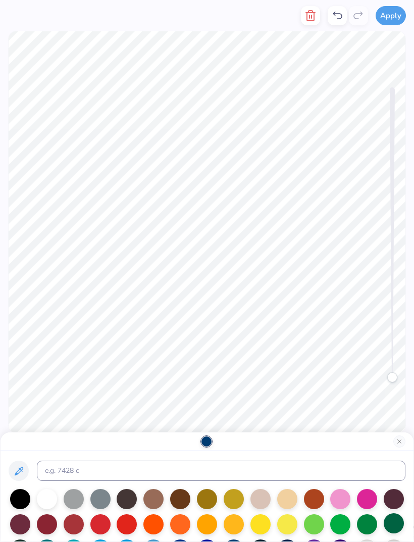
click at [395, 359] on div at bounding box center [394, 523] width 20 height 20
click at [398, 359] on button "Close" at bounding box center [399, 441] width 12 height 12
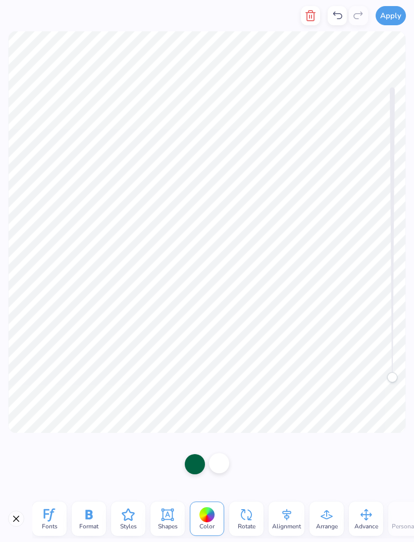
click at [220, 359] on div at bounding box center [219, 463] width 20 height 20
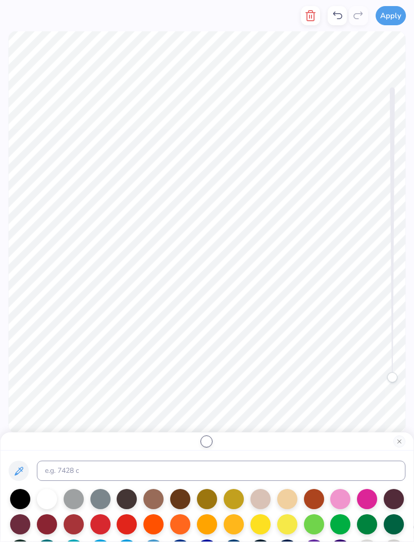
click at [210, 359] on div at bounding box center [206, 441] width 10 height 10
click at [18, 359] on div at bounding box center [20, 498] width 20 height 20
click at [80, 359] on div at bounding box center [74, 498] width 20 height 20
click at [102, 359] on div at bounding box center [100, 498] width 20 height 20
click at [100, 359] on div at bounding box center [100, 498] width 20 height 20
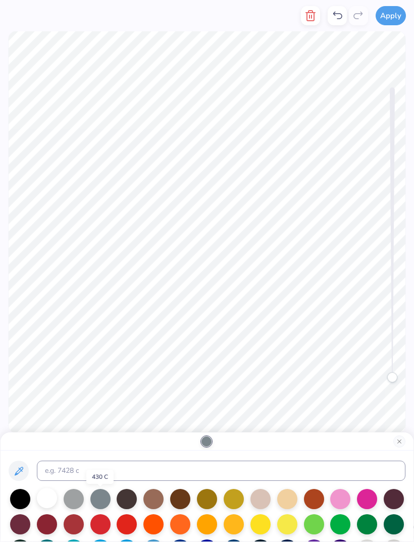
click at [51, 359] on div at bounding box center [47, 498] width 20 height 20
click at [339, 359] on div at bounding box center [340, 523] width 20 height 20
click at [207, 359] on div at bounding box center [206, 441] width 10 height 10
click at [399, 359] on button "Close" at bounding box center [399, 441] width 12 height 12
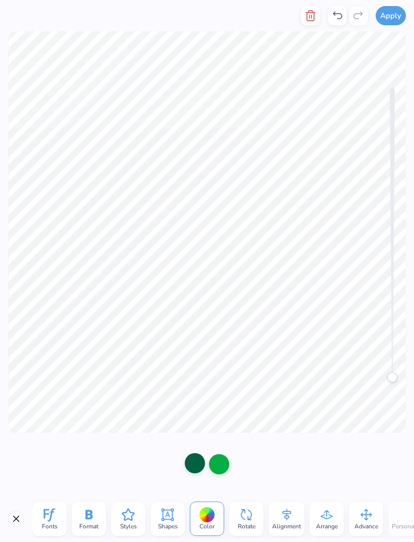
click at [195, 359] on div at bounding box center [195, 463] width 20 height 20
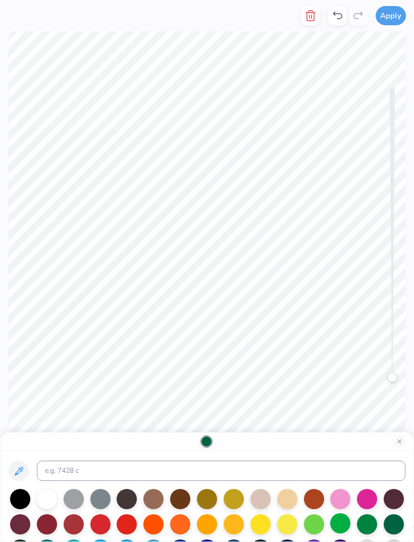
click at [338, 359] on div at bounding box center [340, 523] width 20 height 20
click at [52, 359] on div at bounding box center [47, 498] width 20 height 20
click at [295, 359] on div at bounding box center [207, 441] width 413 height 18
click at [402, 359] on button "Close" at bounding box center [399, 441] width 12 height 12
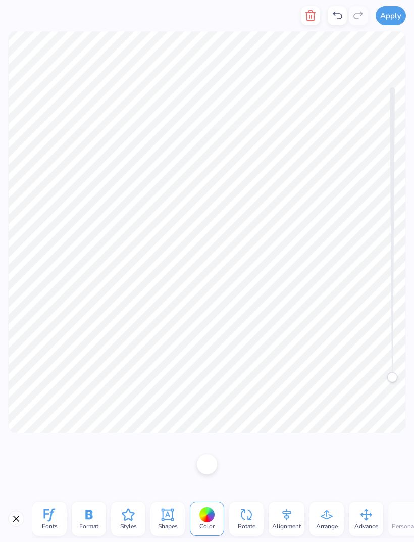
click at [337, 15] on icon at bounding box center [337, 16] width 12 height 12
click at [338, 17] on icon at bounding box center [337, 16] width 12 height 12
click at [198, 359] on div at bounding box center [195, 463] width 20 height 20
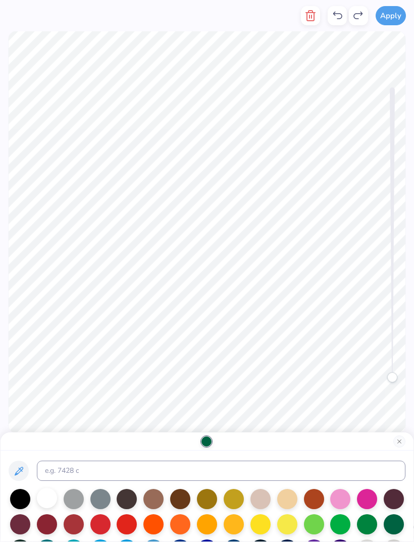
click at [52, 359] on div at bounding box center [47, 498] width 20 height 20
click at [396, 359] on div at bounding box center [394, 523] width 20 height 20
click at [396, 359] on button "Close" at bounding box center [399, 441] width 12 height 12
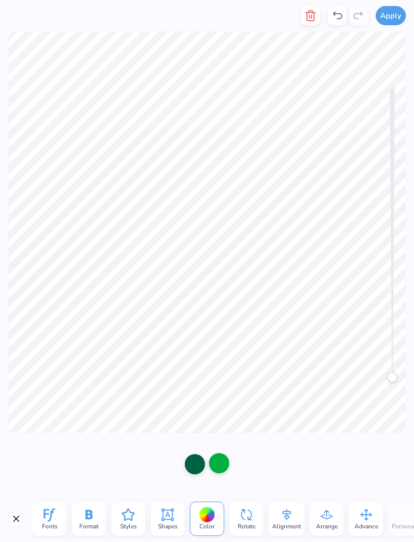
click at [227, 359] on div at bounding box center [219, 463] width 20 height 20
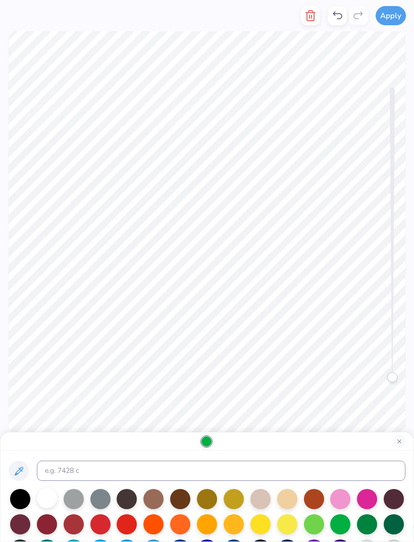
click at [50, 359] on div at bounding box center [47, 498] width 20 height 20
click at [105, 359] on div at bounding box center [100, 523] width 20 height 20
click at [289, 359] on div at bounding box center [287, 523] width 20 height 20
click at [24, 359] on div at bounding box center [20, 498] width 20 height 20
click at [395, 359] on button "Close" at bounding box center [399, 441] width 12 height 12
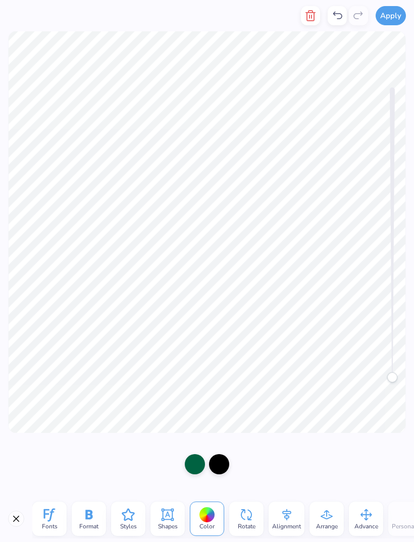
click at [93, 359] on icon at bounding box center [88, 514] width 15 height 15
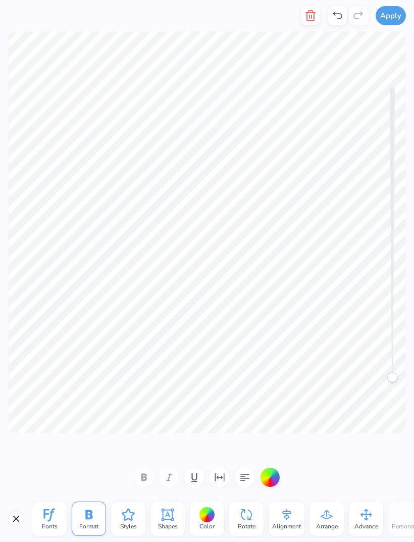
click at [91, 359] on icon at bounding box center [88, 514] width 7 height 10
click at [48, 359] on icon at bounding box center [49, 514] width 11 height 13
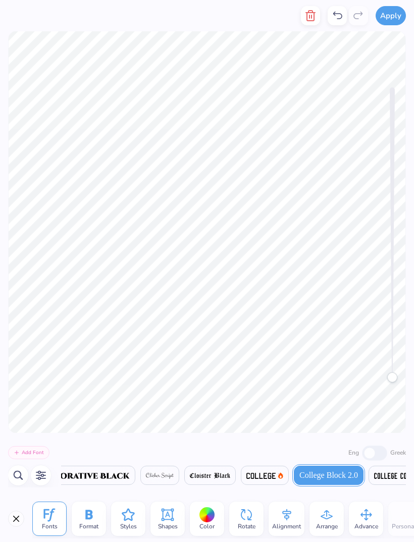
scroll to position [0, 4363]
click at [141, 359] on div "Styles" at bounding box center [128, 518] width 34 height 34
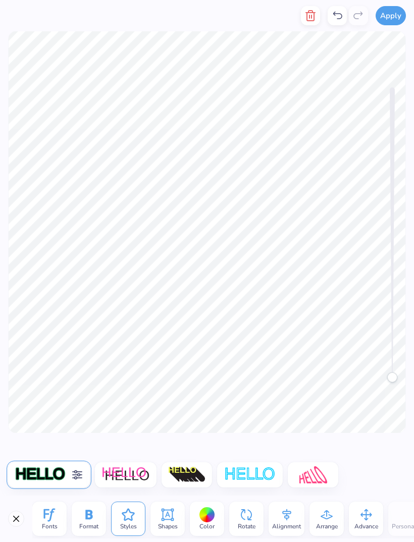
click at [77, 359] on icon at bounding box center [77, 474] width 10 height 9
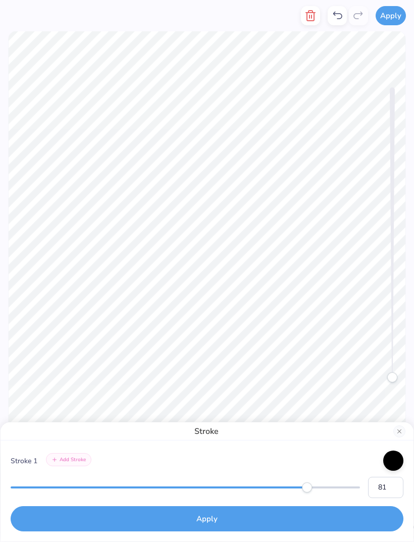
type input "77"
click at [245, 359] on div "Accessibility label" at bounding box center [250, 487] width 10 height 10
click at [403, 359] on button "Close" at bounding box center [399, 431] width 12 height 12
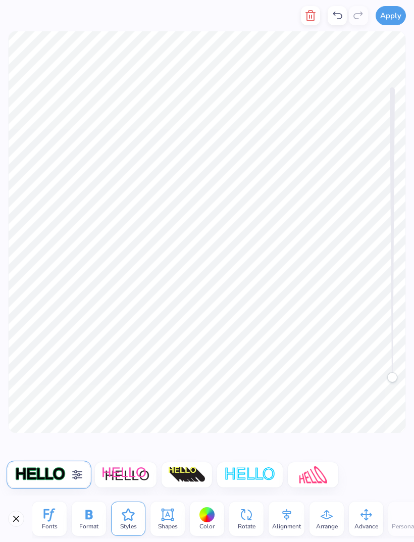
click at [81, 359] on icon at bounding box center [77, 474] width 12 height 12
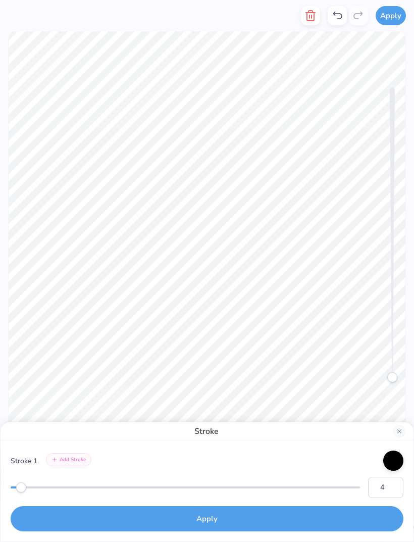
type input "7"
click at [402, 359] on div at bounding box center [393, 459] width 20 height 20
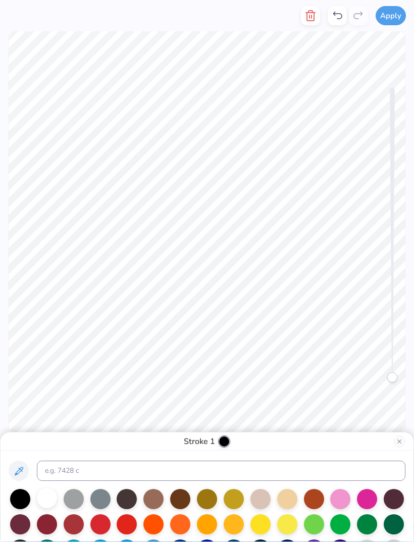
click at [54, 359] on div at bounding box center [47, 498] width 20 height 20
click at [399, 359] on button "Close" at bounding box center [399, 441] width 12 height 12
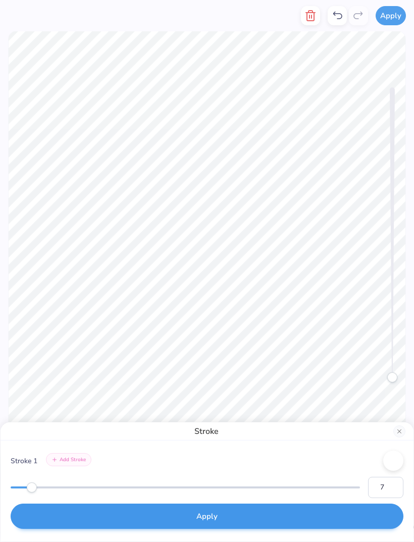
click at [307, 359] on button "Apply" at bounding box center [207, 515] width 393 height 25
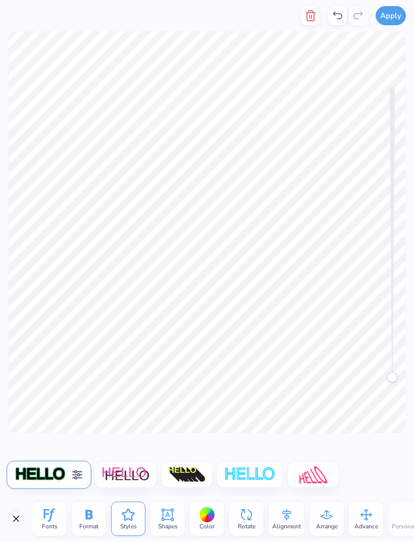
click at [80, 359] on icon at bounding box center [77, 474] width 12 height 12
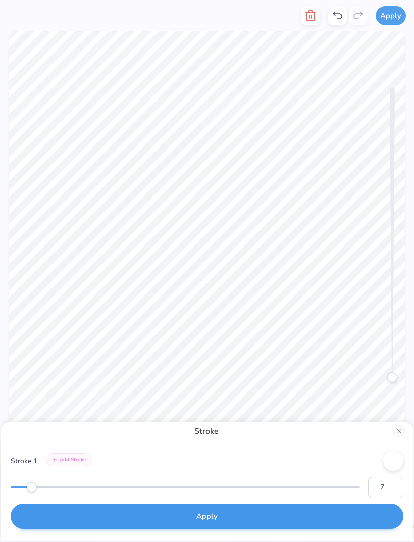
click at [253, 359] on button "Apply" at bounding box center [207, 515] width 393 height 25
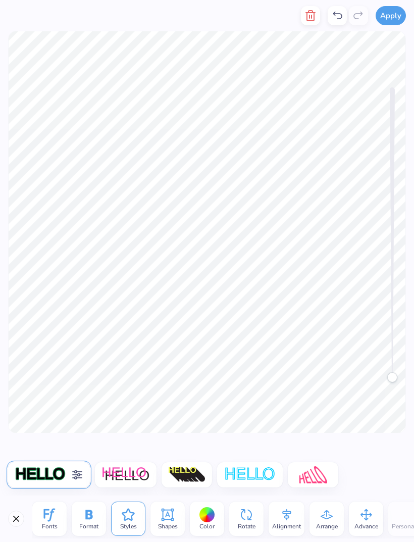
click at [175, 359] on span "Shapes" at bounding box center [168, 526] width 20 height 8
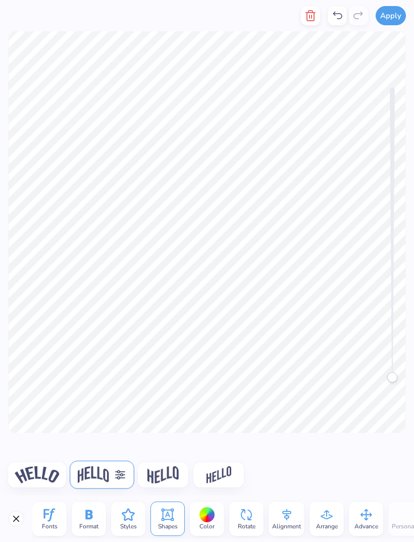
click at [123, 359] on icon at bounding box center [120, 474] width 12 height 12
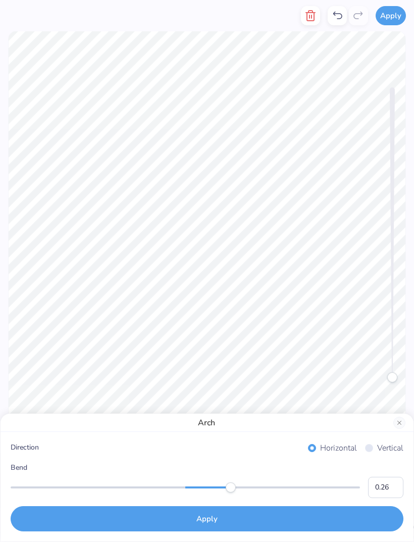
type input "0.27"
click at [242, 359] on div "Accessibility label" at bounding box center [245, 487] width 10 height 10
click at [244, 359] on div "Accessibility label" at bounding box center [241, 487] width 10 height 10
click at [393, 359] on button "Close" at bounding box center [399, 422] width 12 height 12
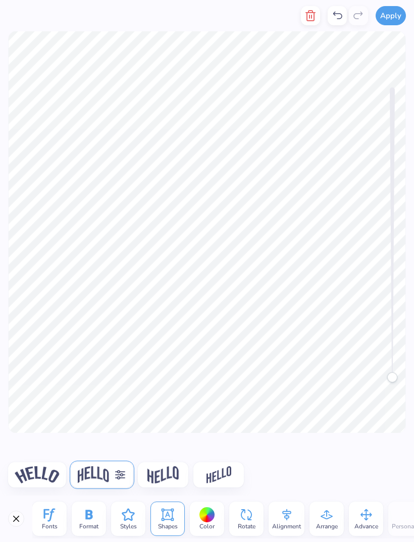
click at [46, 359] on icon at bounding box center [49, 514] width 15 height 15
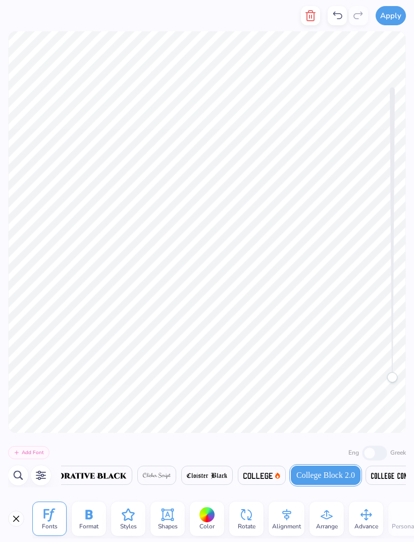
click at [94, 359] on span "Format" at bounding box center [88, 526] width 19 height 8
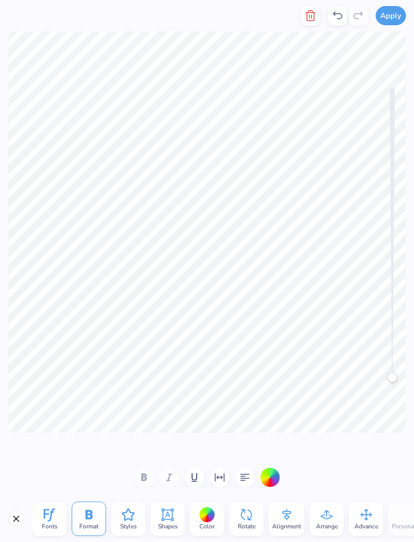
click at [143, 359] on div at bounding box center [207, 477] width 146 height 20
click at [138, 359] on div at bounding box center [207, 477] width 146 height 20
click at [221, 359] on icon "button" at bounding box center [220, 477] width 12 height 12
type input "3"
click at [88, 359] on div "Accessibility label" at bounding box center [83, 451] width 10 height 10
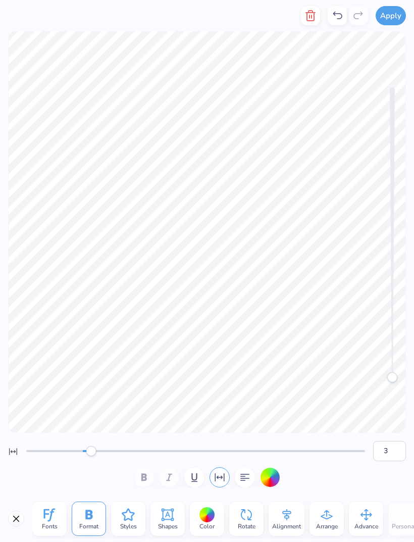
click at [96, 359] on div "Accessibility label" at bounding box center [91, 451] width 10 height 10
click at [134, 359] on div "Accessibility label" at bounding box center [139, 451] width 10 height 10
click at [117, 359] on div "Accessibility label" at bounding box center [122, 451] width 10 height 10
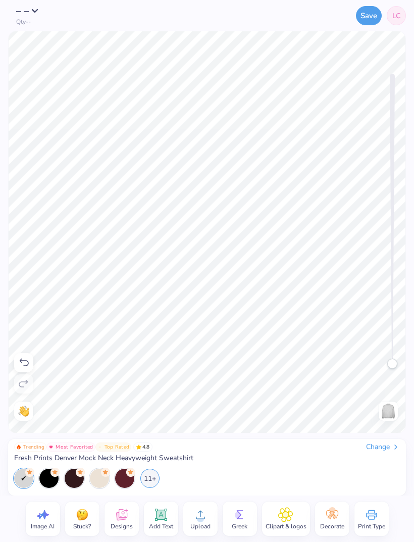
click at [383, 359] on img at bounding box center [388, 411] width 16 height 16
click at [386, 359] on img at bounding box center [388, 411] width 16 height 16
click at [351, 24] on div "Save LC" at bounding box center [268, 15] width 276 height 31
click at [366, 17] on button "Save" at bounding box center [369, 14] width 26 height 19
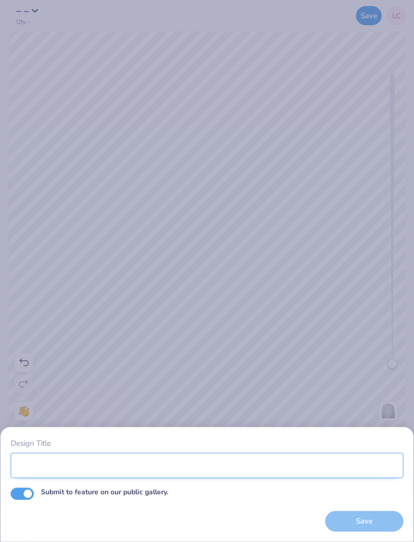
click at [219, 359] on input "Design Title" at bounding box center [207, 464] width 393 height 25
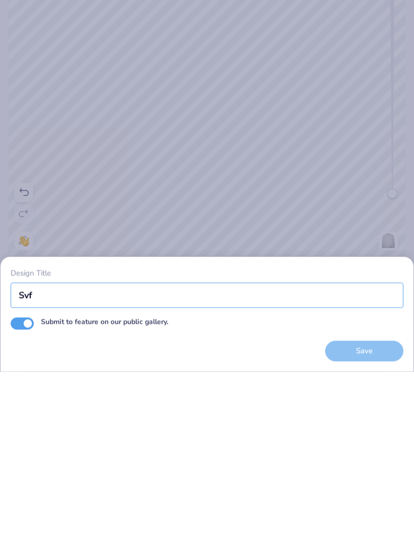
type input "Svf"
click at [27, 359] on input "Submit to feature on our public gallery." at bounding box center [22, 493] width 23 height 12
checkbox input "false"
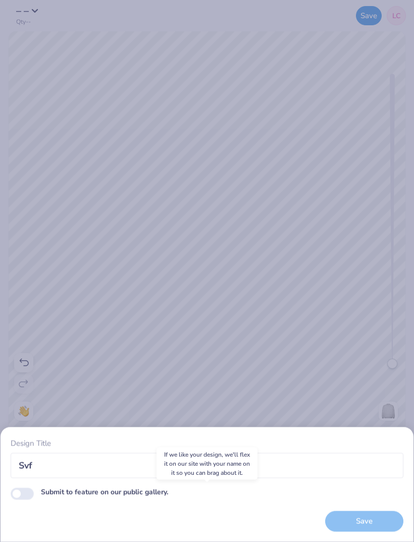
click at [384, 359] on div "Save" at bounding box center [364, 521] width 78 height 21
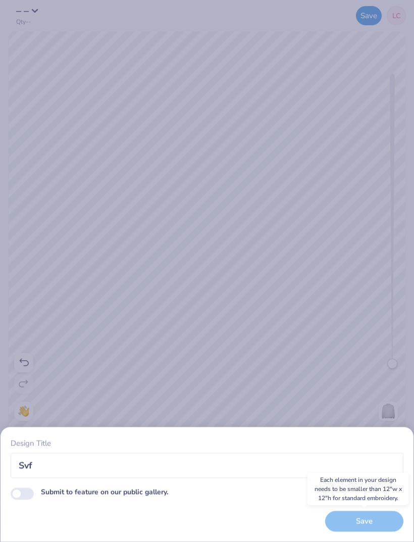
click at [394, 359] on div "Design Title Svf Submit to feature on our public gallery. Save" at bounding box center [207, 271] width 414 height 542
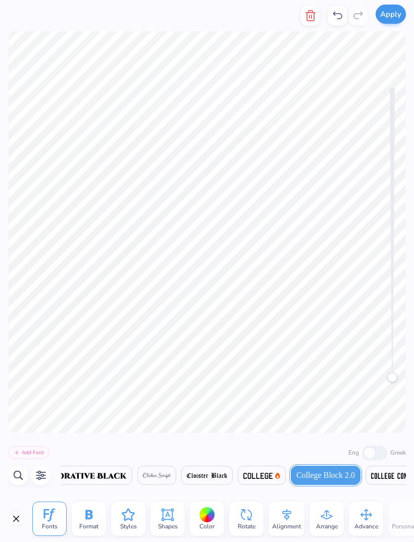
click at [397, 19] on button "Apply" at bounding box center [391, 14] width 30 height 19
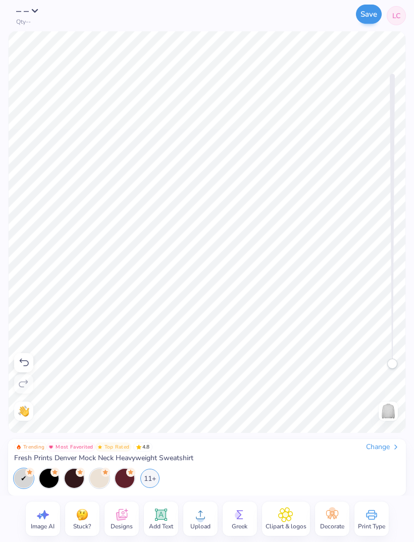
click at [371, 17] on button "Save" at bounding box center [369, 14] width 26 height 19
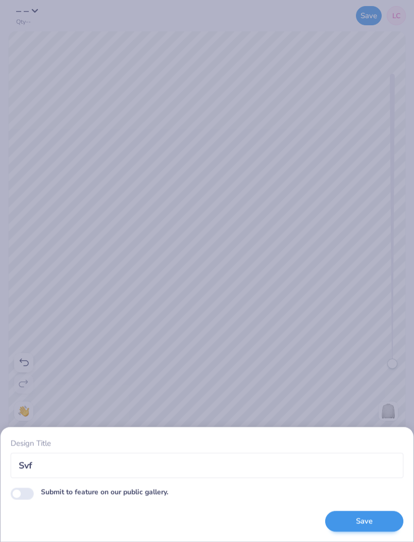
click at [373, 359] on button "Save" at bounding box center [364, 521] width 78 height 21
click at [370, 359] on div "Save" at bounding box center [364, 521] width 78 height 21
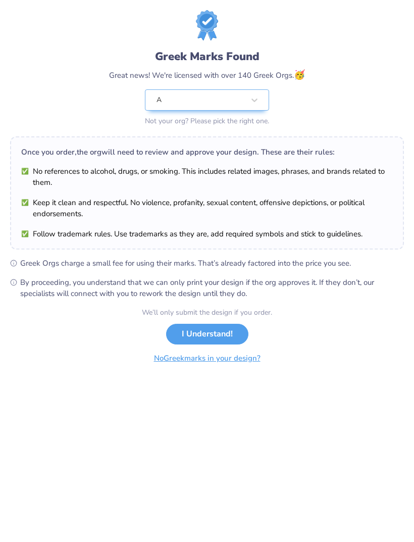
click at [252, 359] on button "No Greek marks in your design?" at bounding box center [207, 358] width 124 height 21
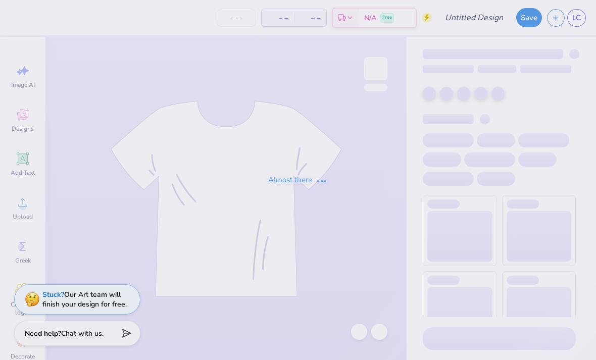
type input "Cheer #"
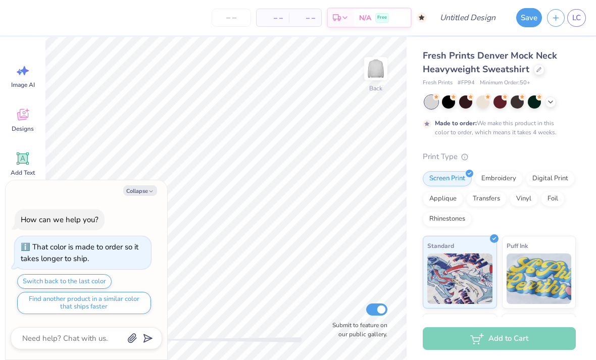
type textarea "x"
